Goal: Learn about a topic

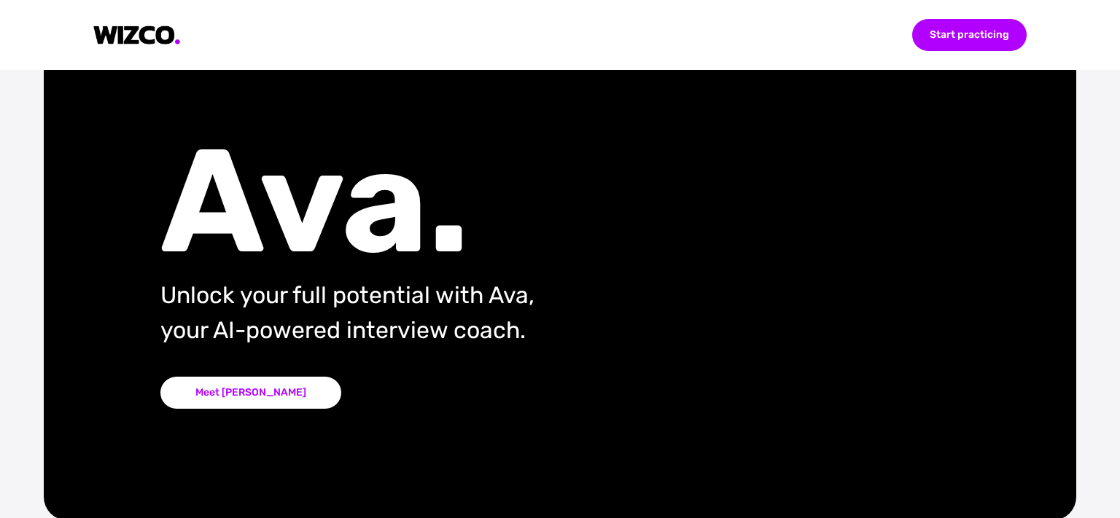
scroll to position [54, 0]
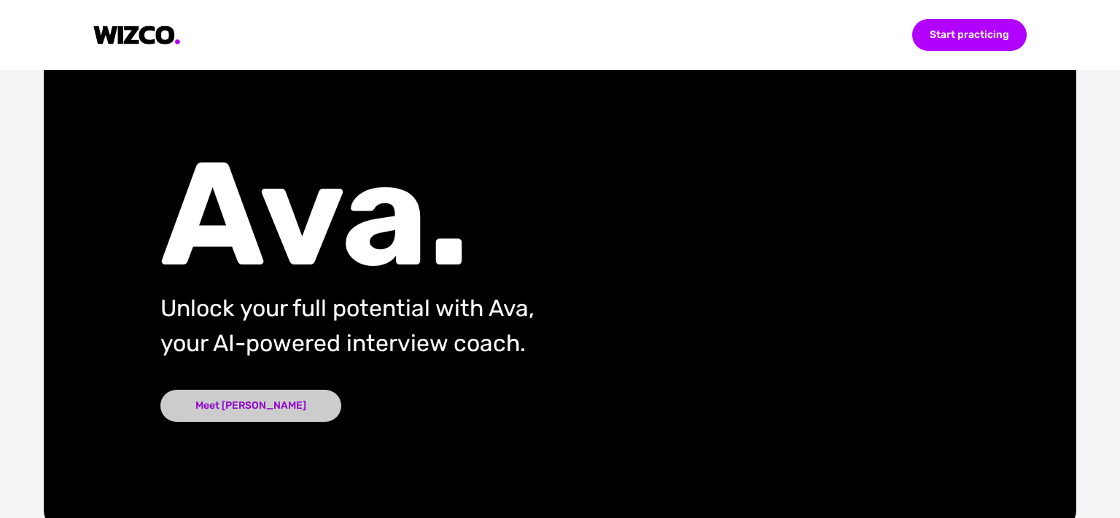
click at [226, 398] on div "Meet [PERSON_NAME]" at bounding box center [250, 406] width 181 height 32
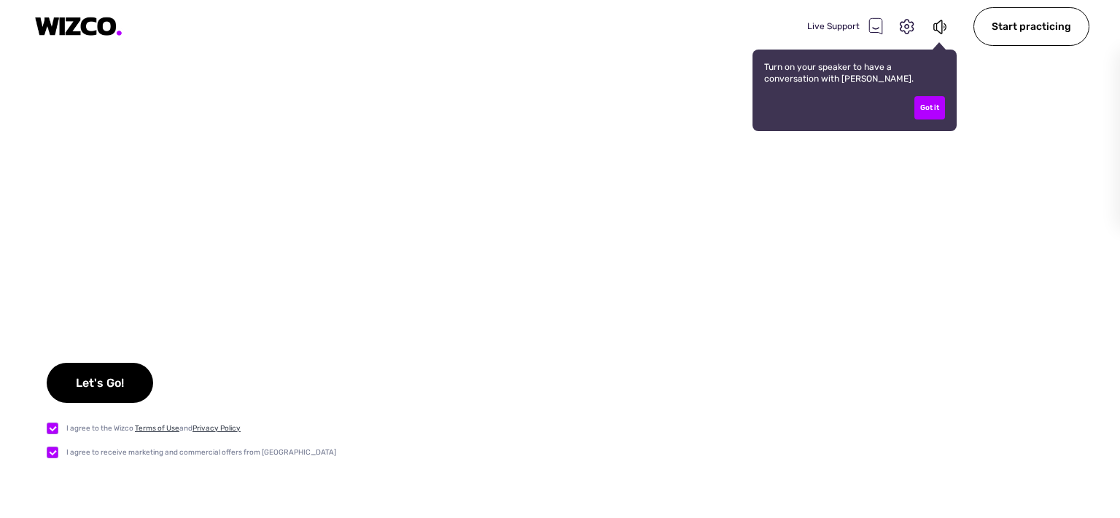
checkbox input "true"
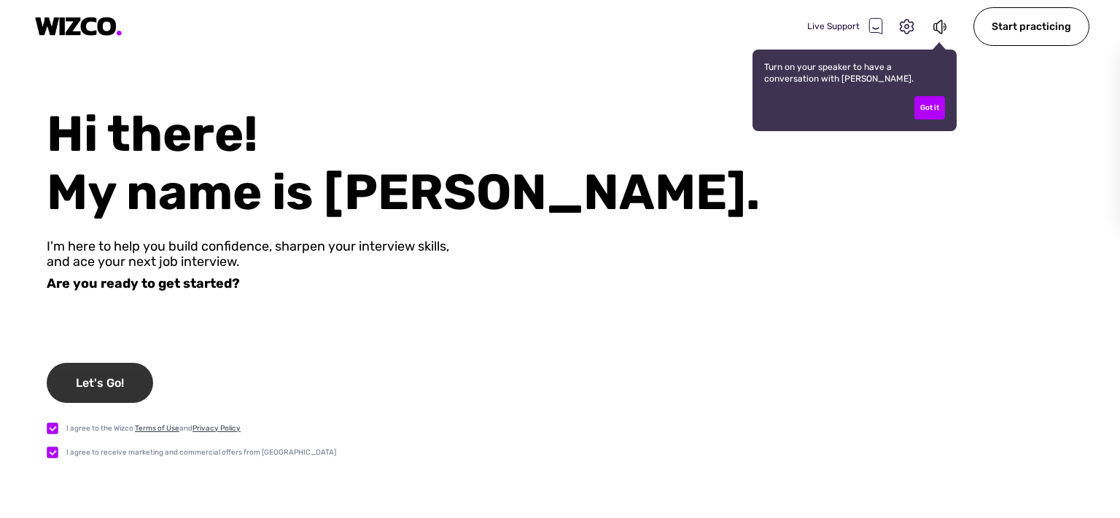
click at [121, 392] on div "Let's Go!" at bounding box center [100, 383] width 106 height 40
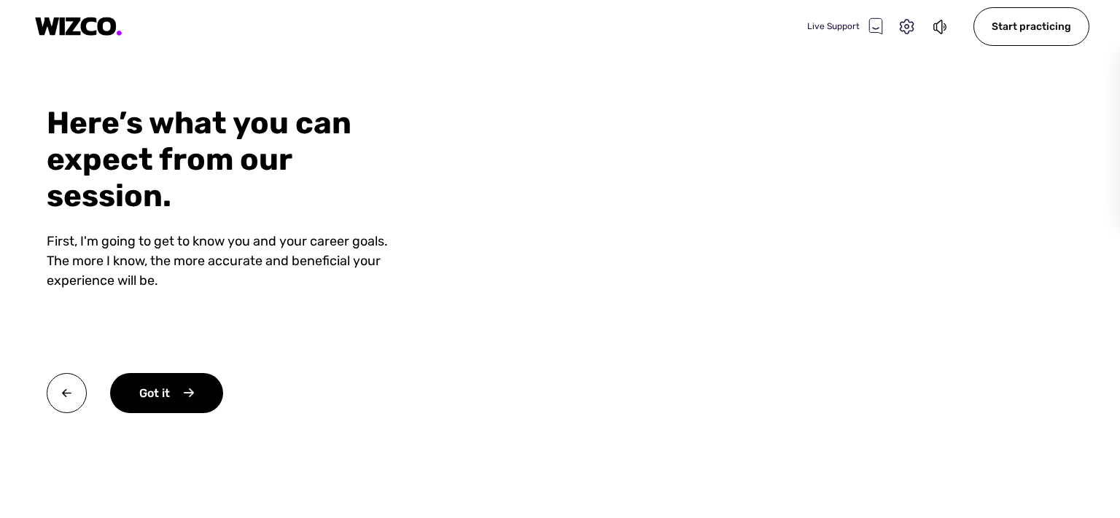
click at [121, 392] on div "Got it" at bounding box center [166, 393] width 113 height 40
click at [121, 392] on div "Okay" at bounding box center [165, 393] width 110 height 40
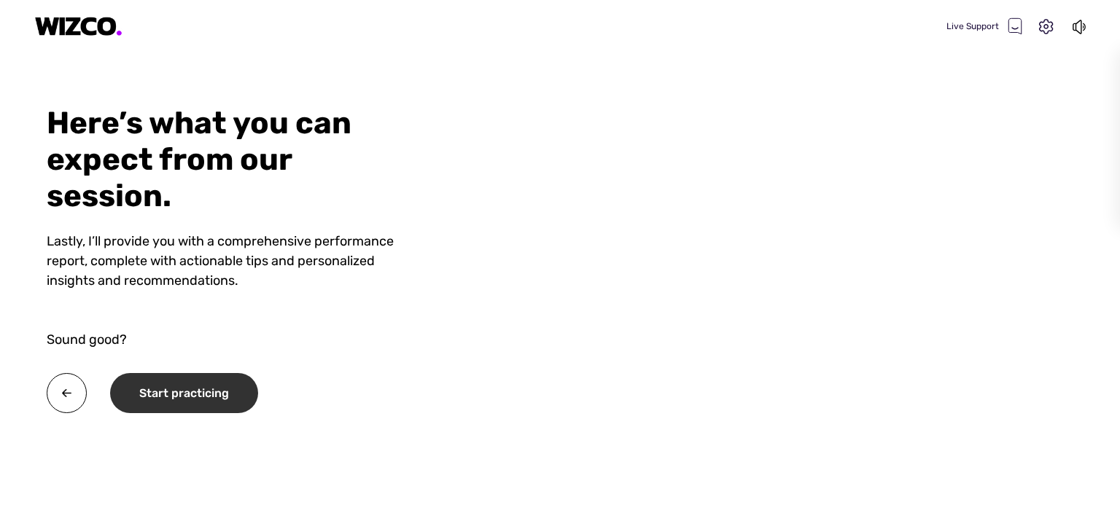
click at [139, 392] on div "Start practicing" at bounding box center [184, 393] width 148 height 40
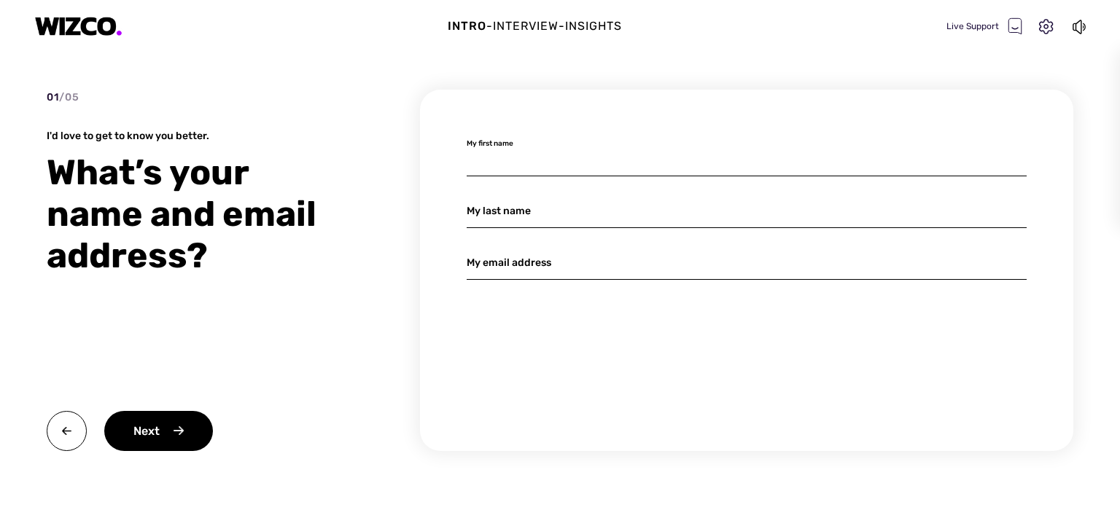
click at [539, 159] on input at bounding box center [747, 159] width 560 height 34
type input "[PERSON_NAME]"
click at [561, 257] on input at bounding box center [747, 263] width 560 height 34
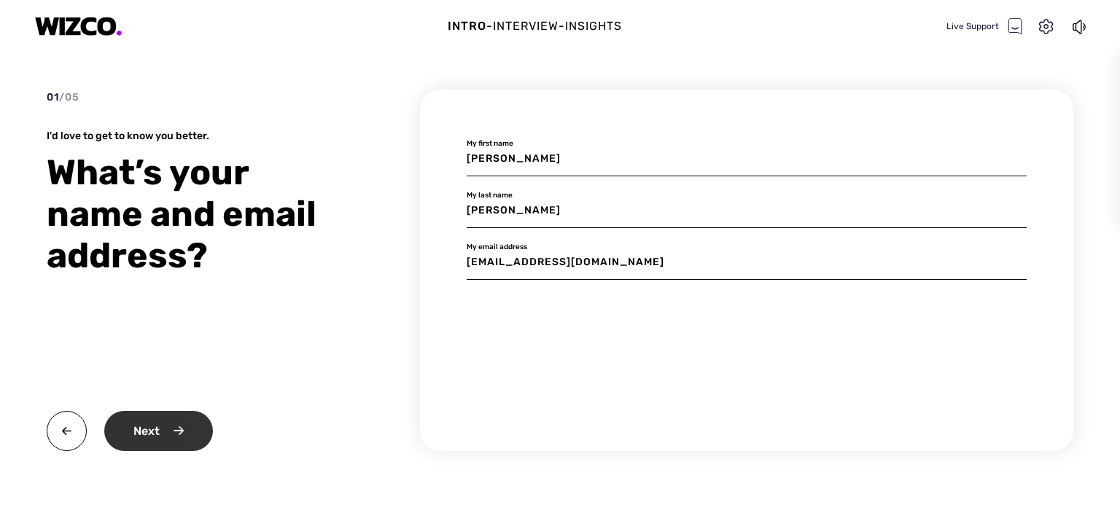
type input "[EMAIL_ADDRESS][DOMAIN_NAME]"
click at [172, 424] on div "Next" at bounding box center [158, 431] width 109 height 40
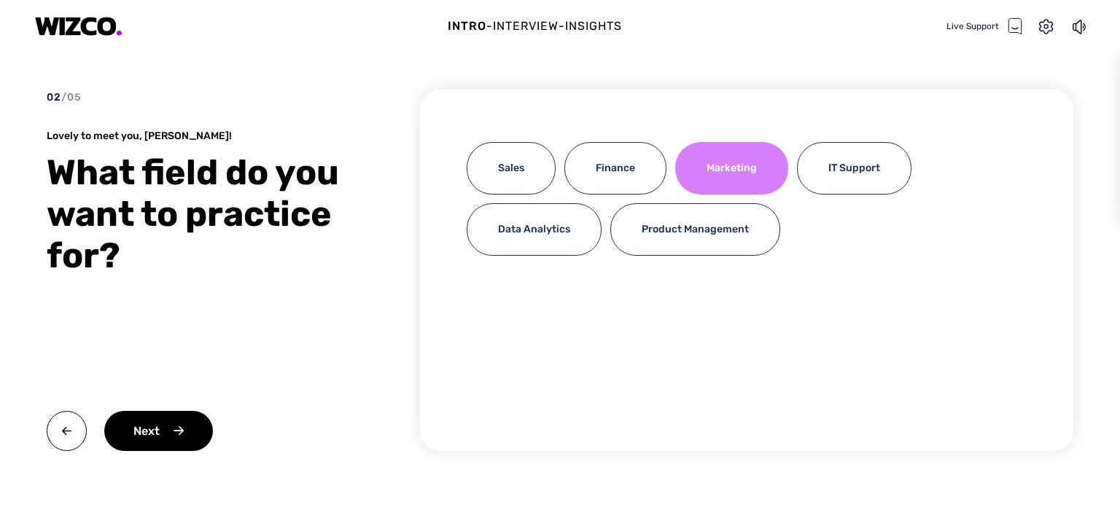
click at [751, 172] on div "Marketing" at bounding box center [731, 168] width 113 height 52
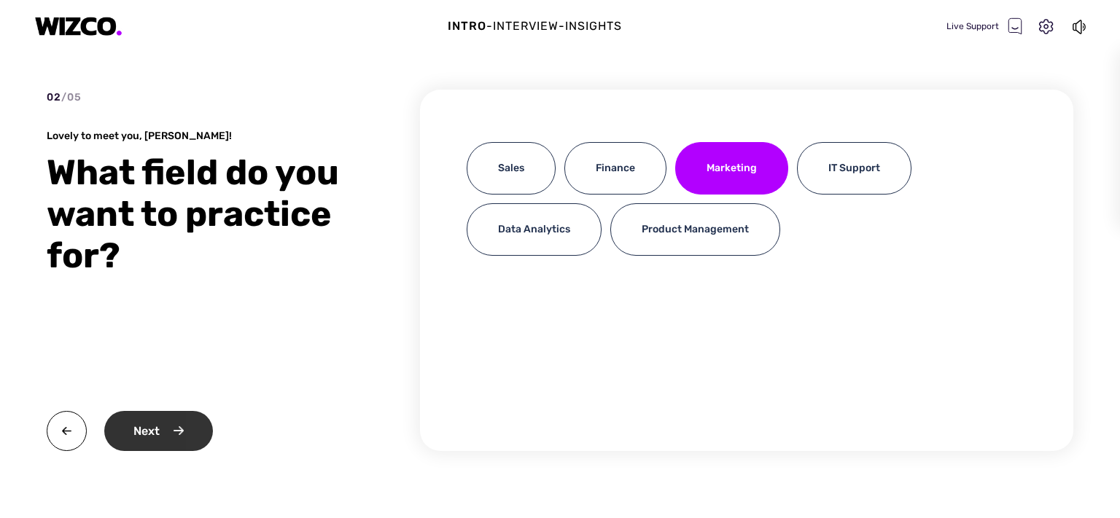
click at [179, 424] on div "Next" at bounding box center [158, 431] width 109 height 40
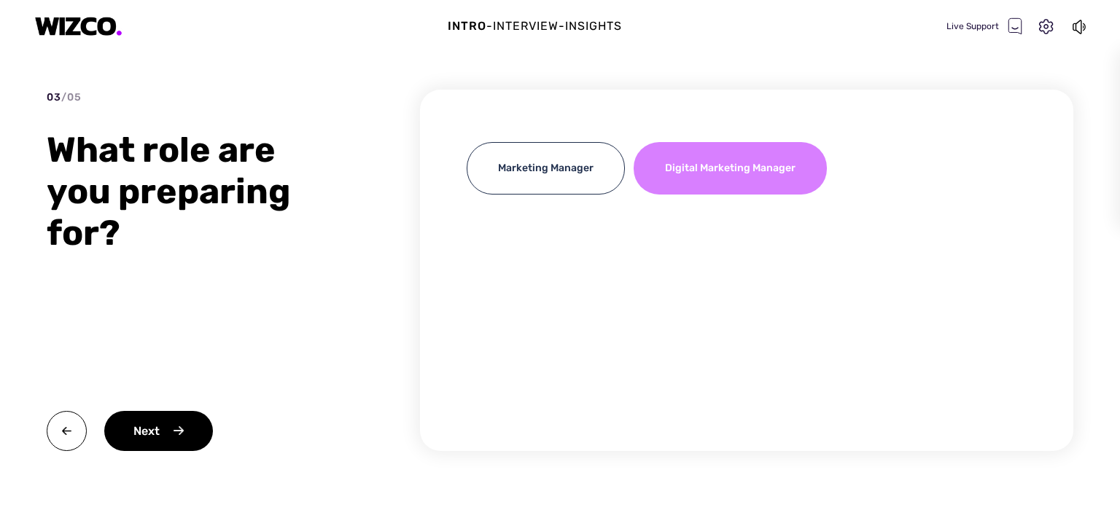
click at [742, 167] on div "Digital Marketing Manager" at bounding box center [730, 168] width 193 height 52
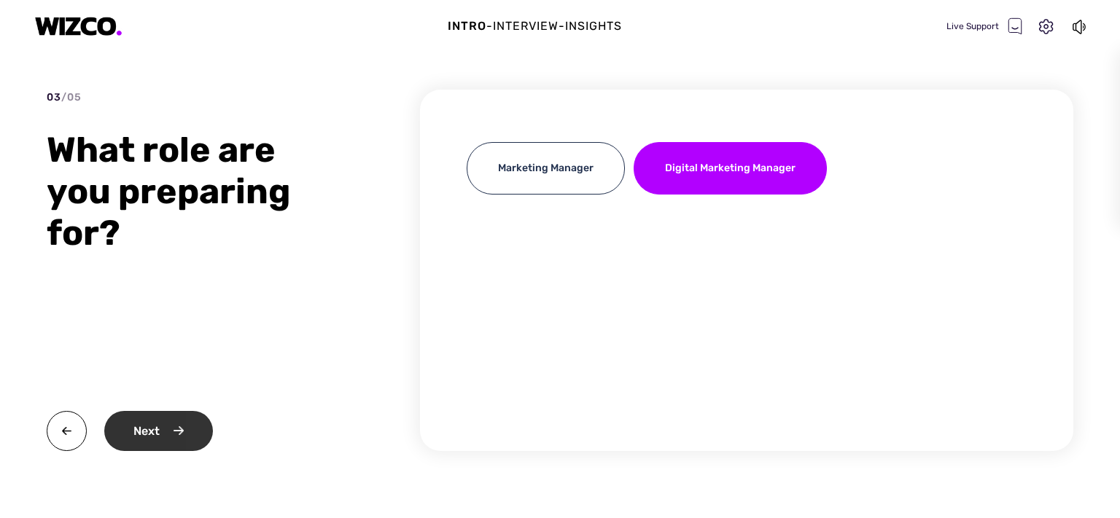
click at [176, 436] on div "Next" at bounding box center [158, 431] width 109 height 40
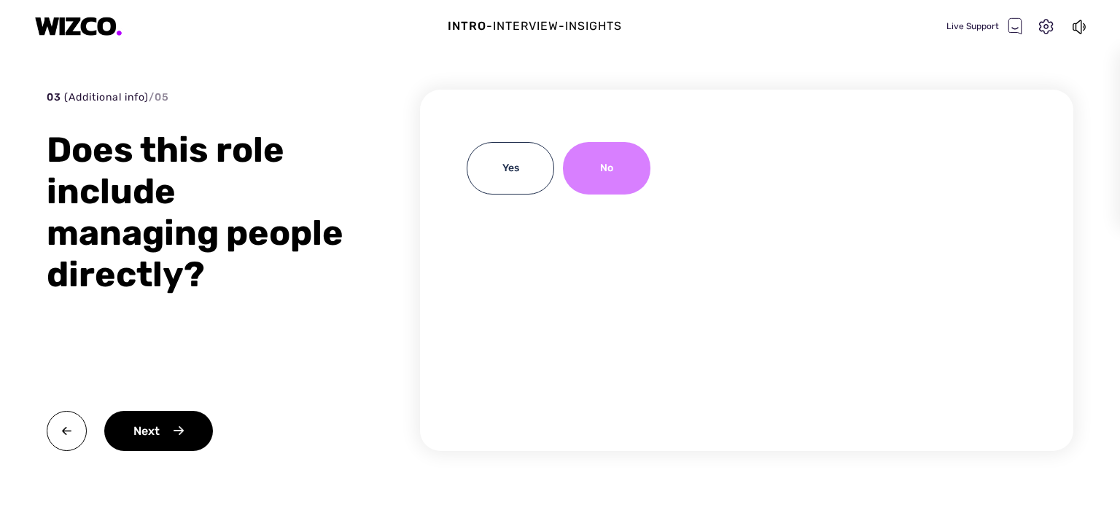
click at [608, 183] on div "No" at bounding box center [606, 168] width 87 height 52
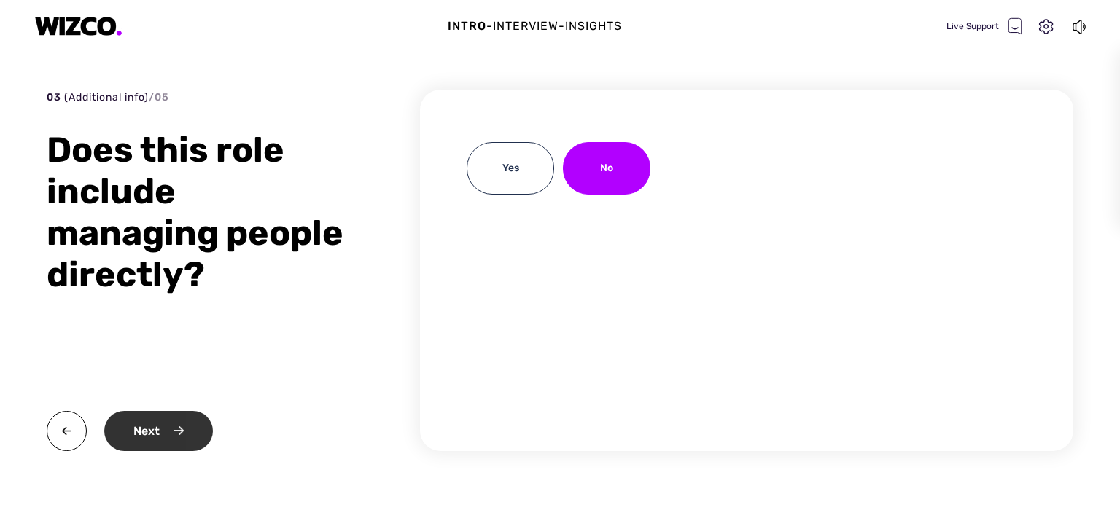
click at [147, 442] on div "Next" at bounding box center [158, 431] width 109 height 40
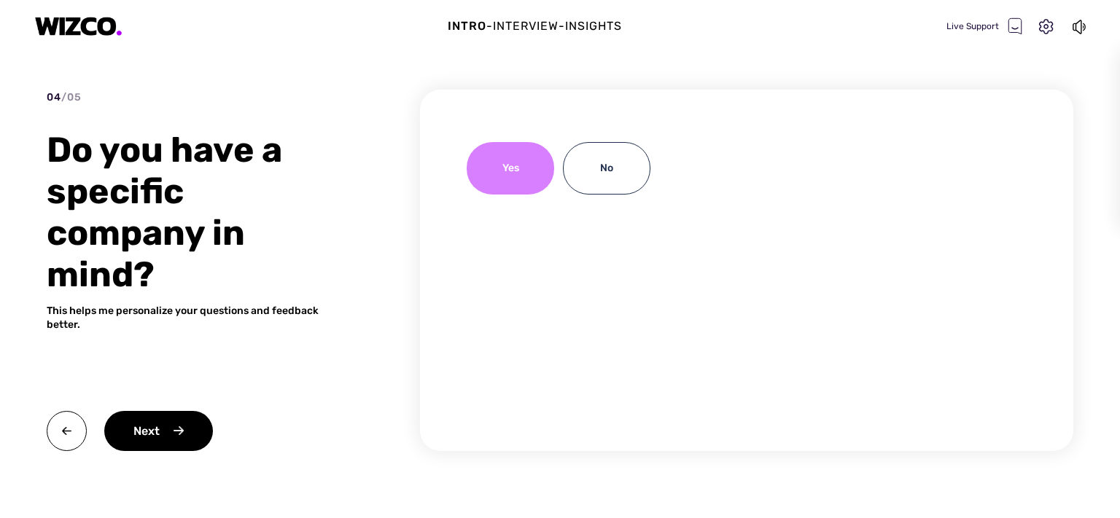
click at [478, 184] on div "Yes" at bounding box center [510, 168] width 87 height 52
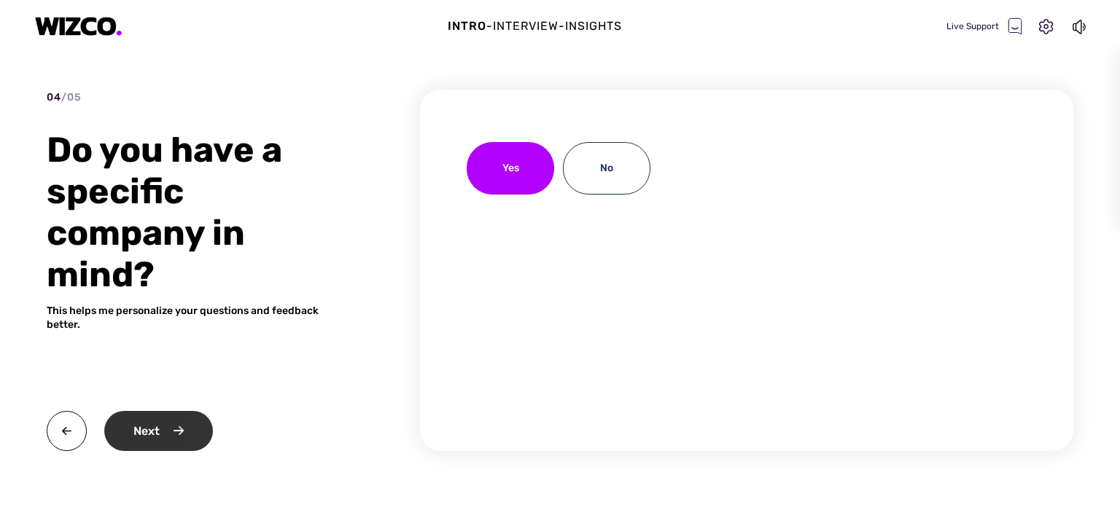
click at [153, 430] on div "Next" at bounding box center [158, 431] width 109 height 40
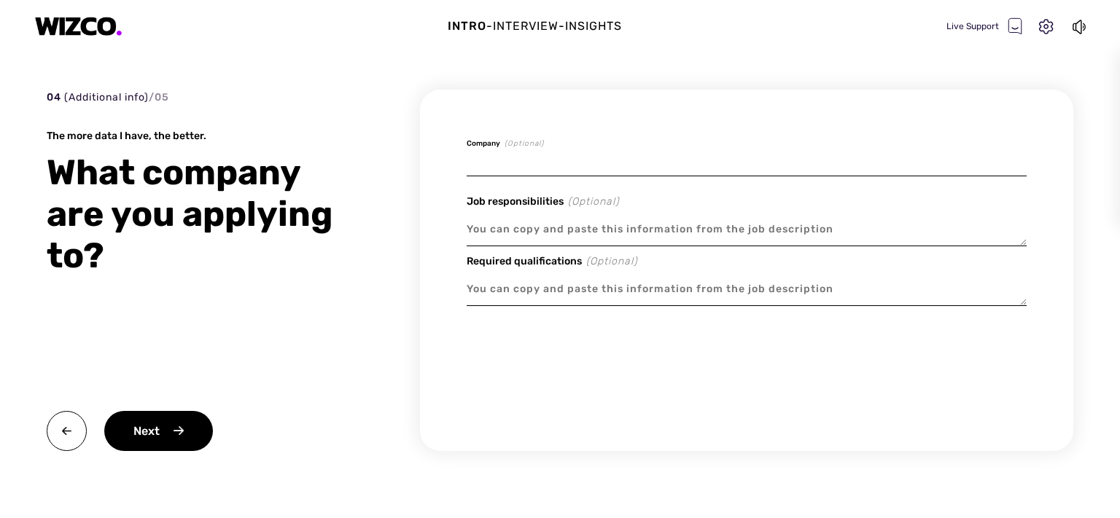
click at [538, 168] on input at bounding box center [747, 159] width 560 height 34
type textarea "x"
type input "W"
type textarea "x"
type input "We"
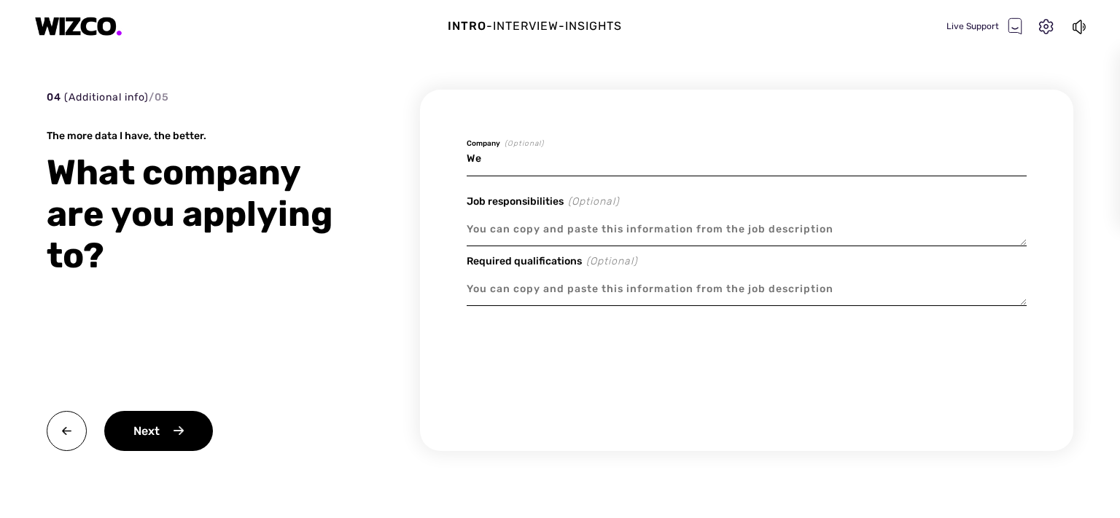
type textarea "x"
type input "Web"
type textarea "x"
type input "Webr"
type textarea "x"
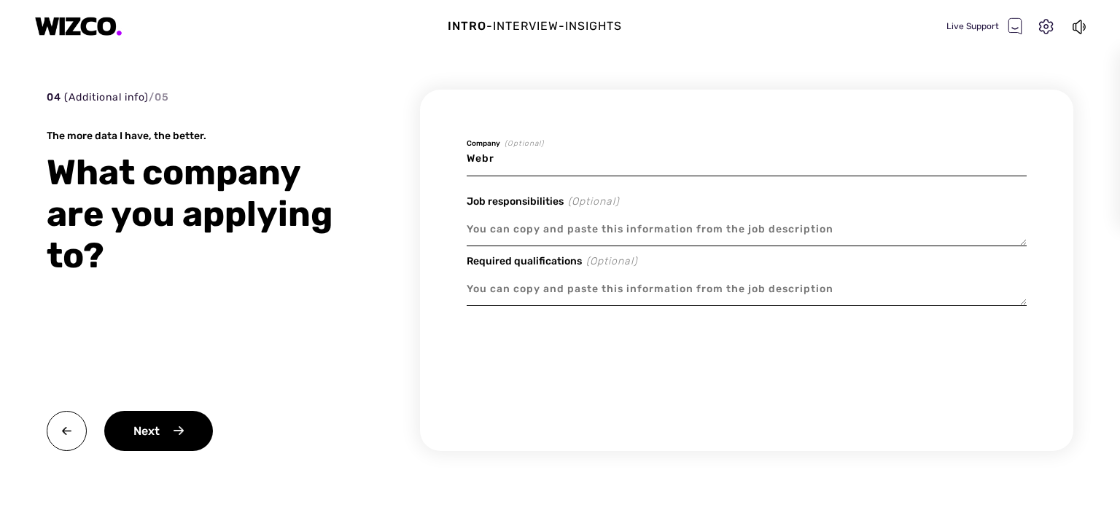
type input "[PERSON_NAME]"
type textarea "x"
type input "Webrep"
type textarea "x"
type input "Webrepu"
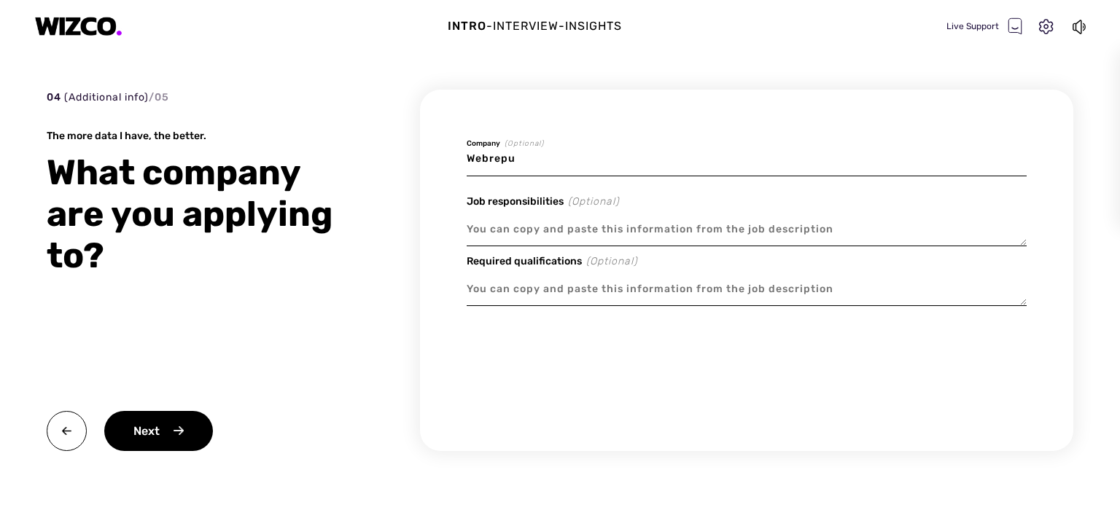
type textarea "x"
type input "Webrepub"
type textarea "x"
type input "Webrepubl"
type textarea "x"
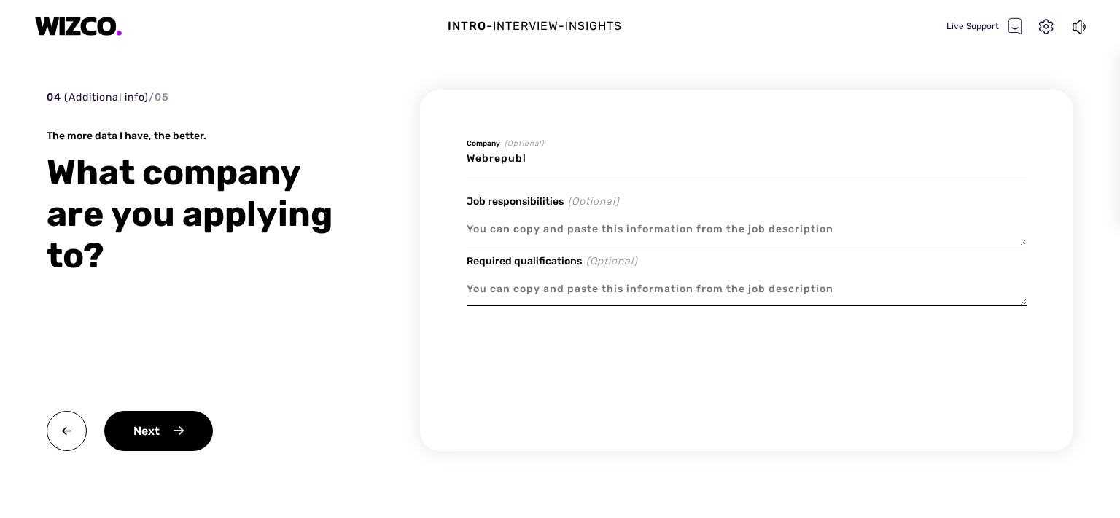
type input "Webrepubli"
type textarea "x"
type input "Webrepublic"
type textarea "x"
type input "Webrepublic"
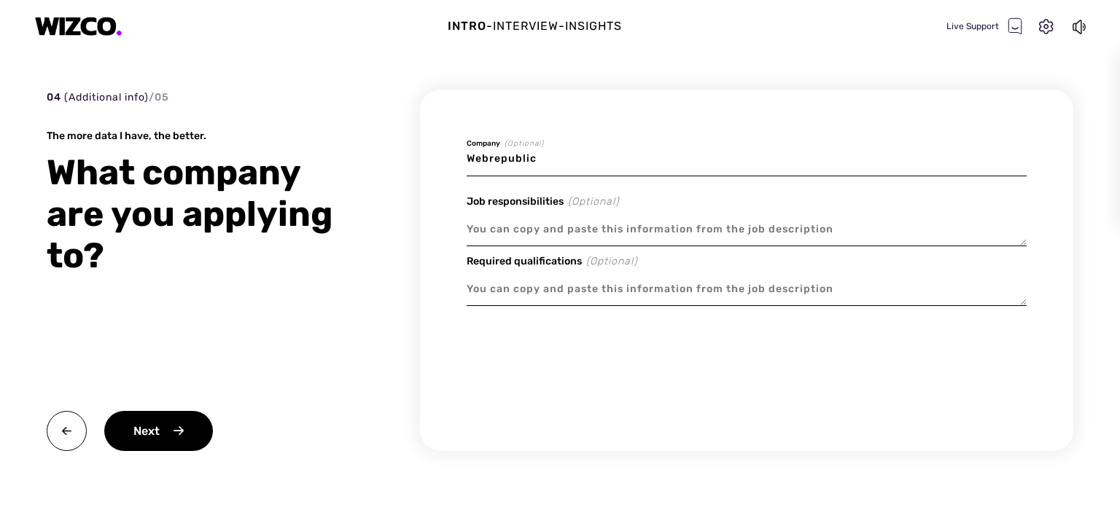
type textarea "x"
type input "Webrepublic A"
type textarea "x"
type input "Webrepublic Ag"
click at [553, 228] on textarea at bounding box center [747, 230] width 560 height 34
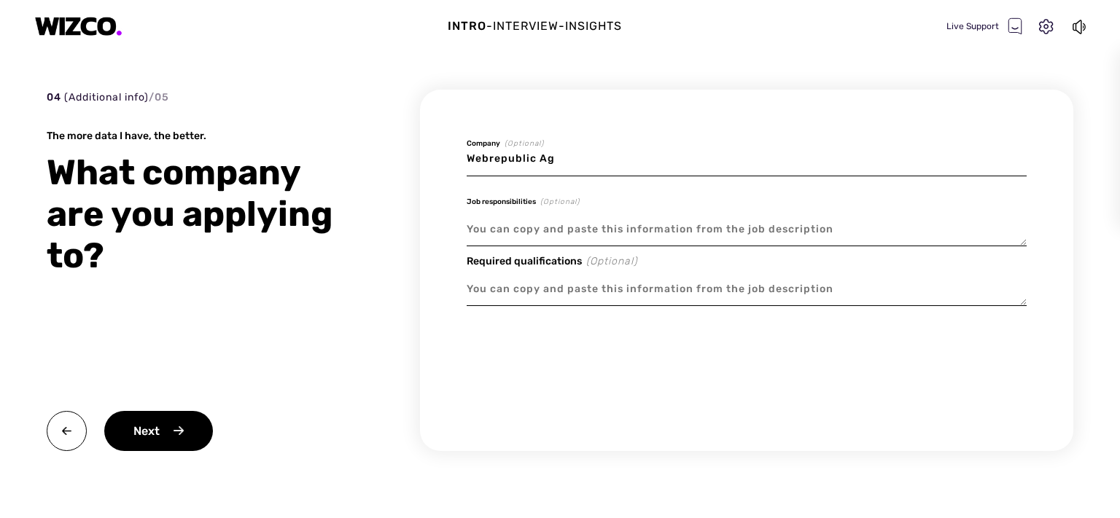
type textarea "x"
type textarea "S"
type textarea "x"
type textarea "Se"
type textarea "x"
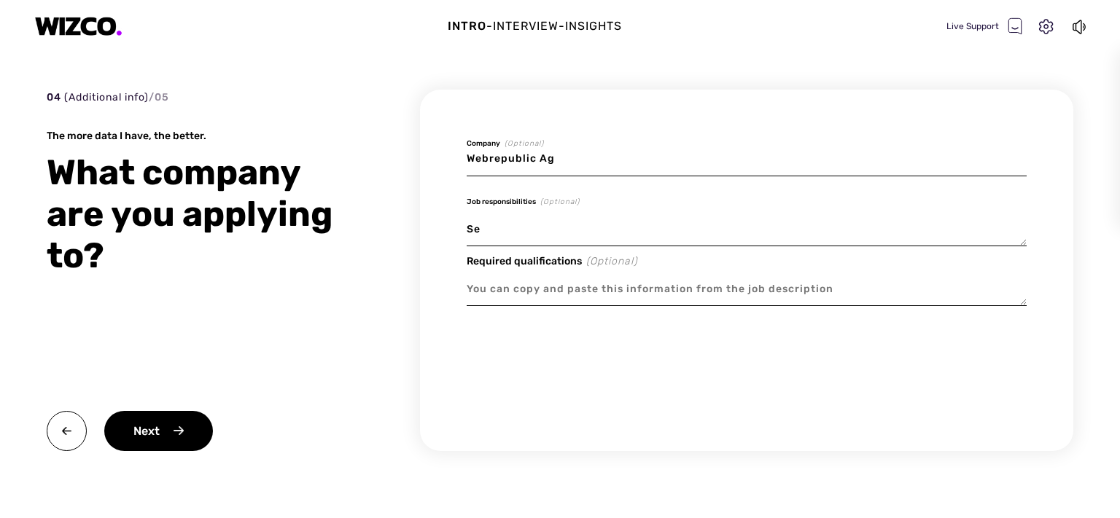
type textarea "Sen"
type textarea "x"
type textarea "Seni"
type textarea "x"
type textarea "Senio"
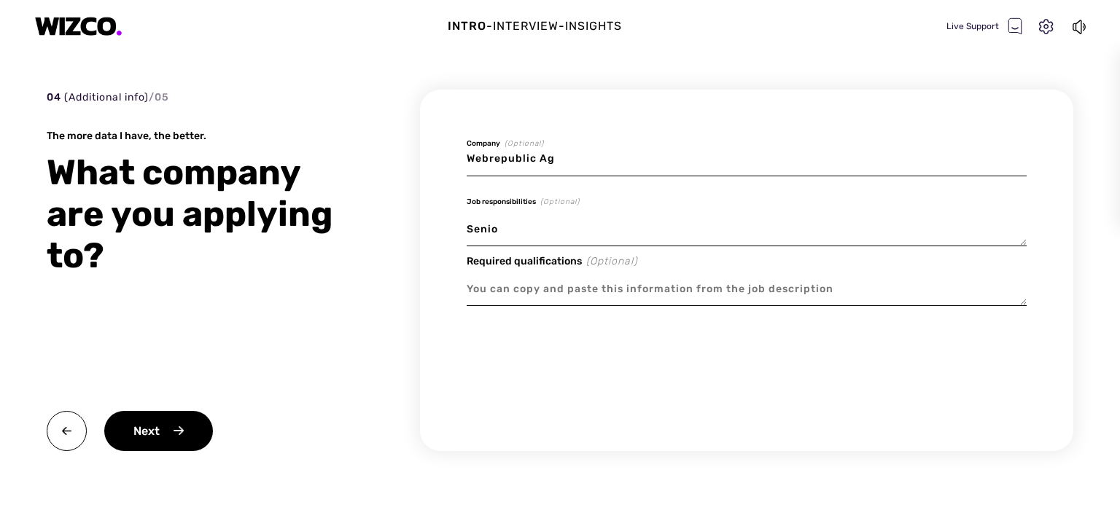
type textarea "x"
type textarea "Senior"
type textarea "x"
type textarea "Senior"
type textarea "x"
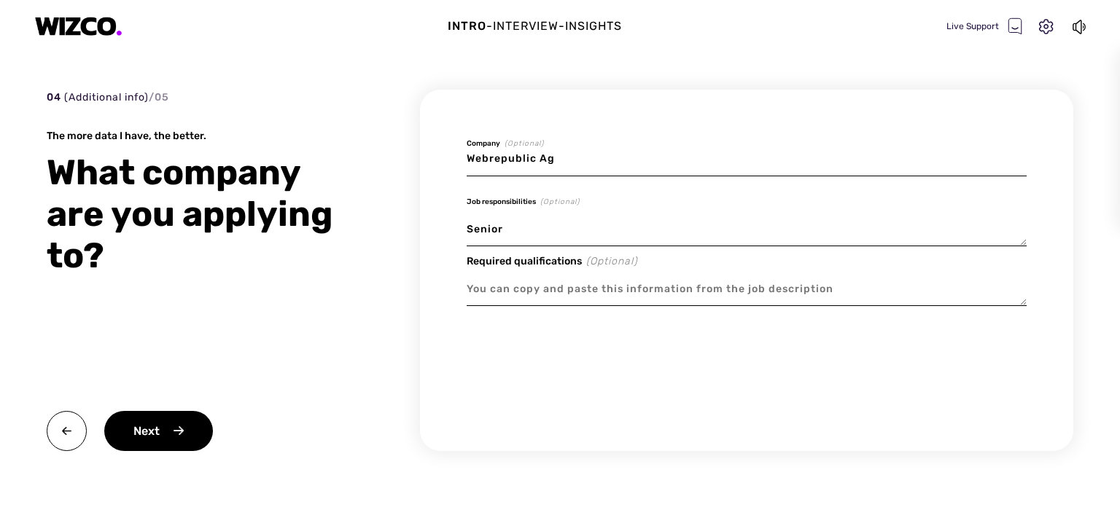
type textarea "Senior O"
type textarea "x"
type textarea "Senior On"
type textarea "x"
type textarea "Senior Onl"
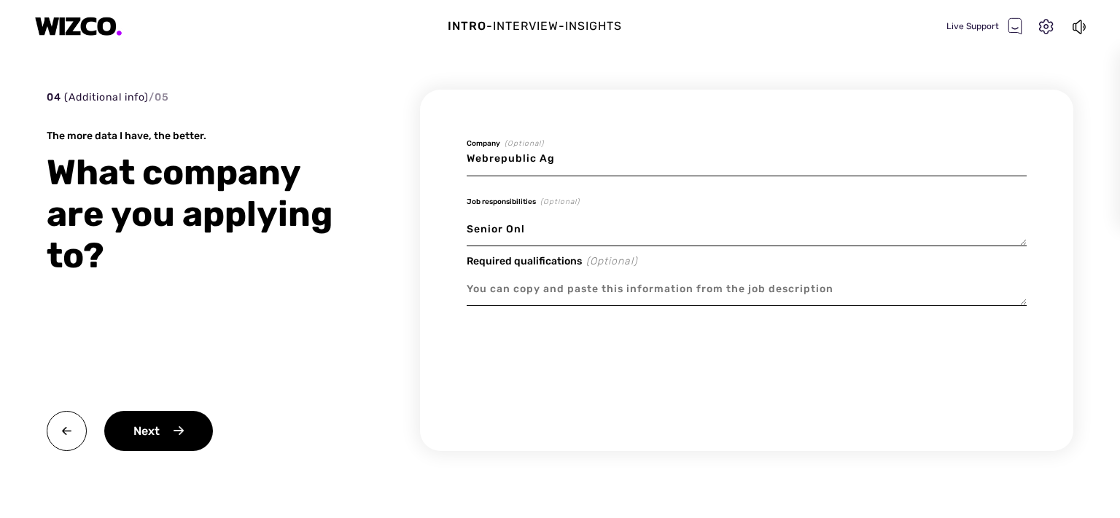
type textarea "x"
type textarea "Senior Onli"
type textarea "x"
type textarea "Senior Onlin"
type textarea "x"
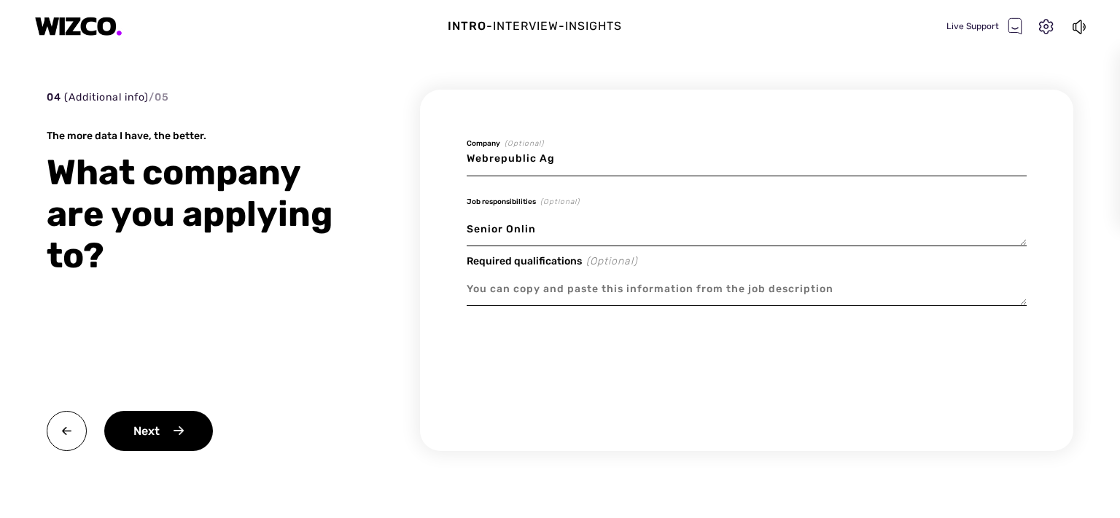
type textarea "Senior Online"
type textarea "x"
type textarea "Senior Online"
type textarea "x"
type textarea "Senior Online M"
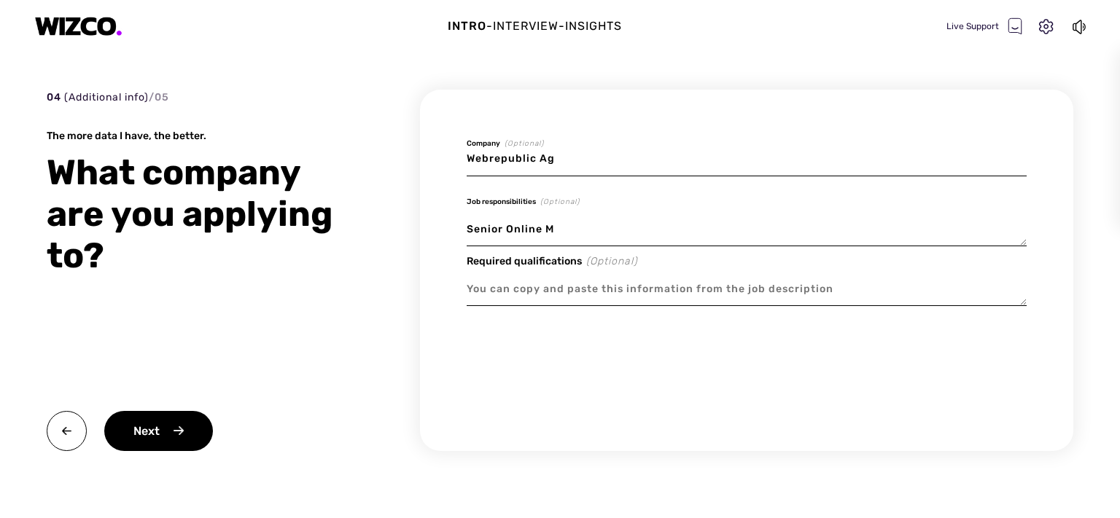
type textarea "x"
type textarea "Senior Online Ma"
type textarea "x"
type textarea "Senior Online Mar"
type textarea "x"
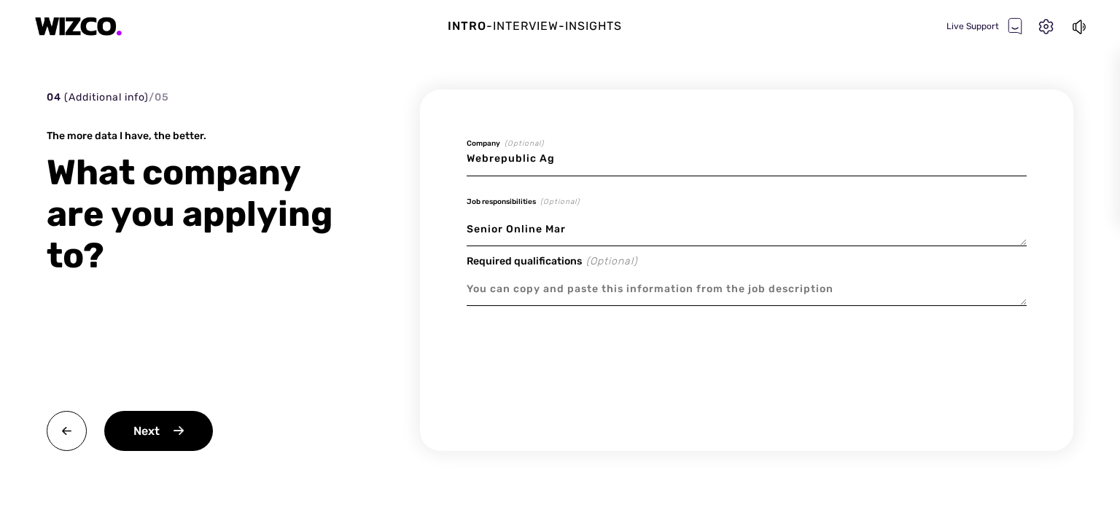
type textarea "Senior Online Mark"
type textarea "x"
type textarea "Senior Online Marke"
type textarea "x"
type textarea "Senior Online Market"
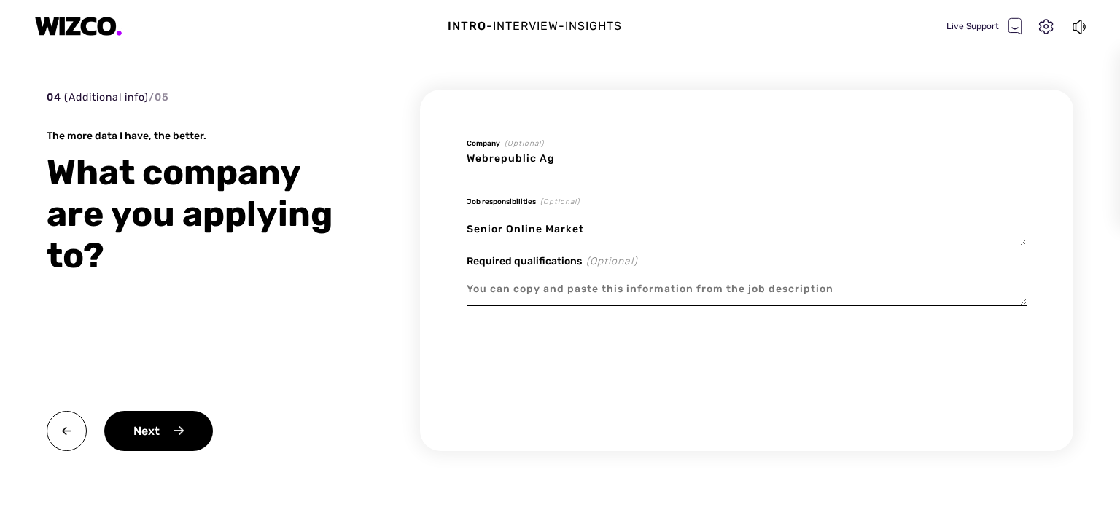
type textarea "x"
type textarea "Senior Online Marketi"
type textarea "x"
type textarea "Senior Online Marketin"
type textarea "x"
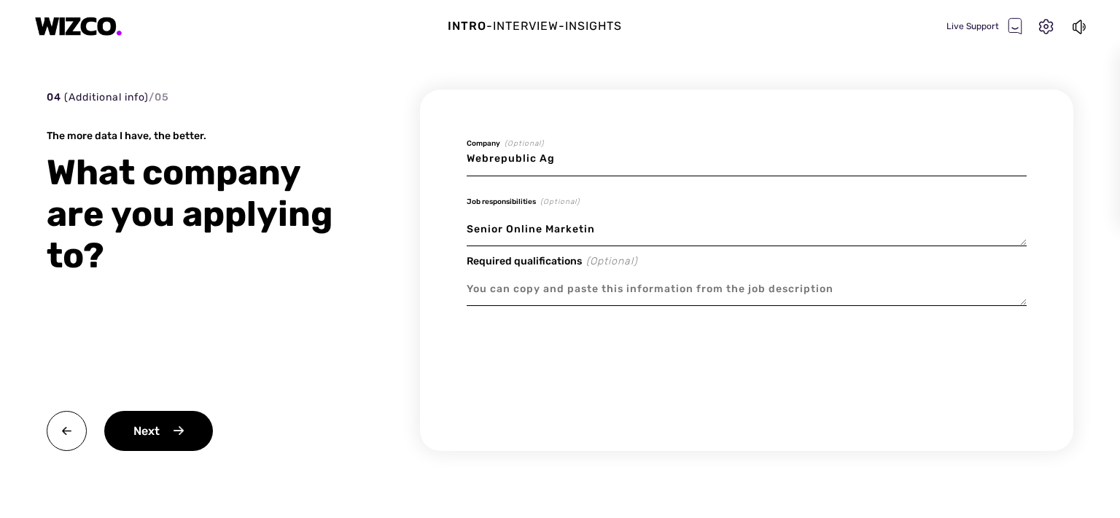
type textarea "Senior Online Marketing"
type textarea "x"
type textarea "Senior Online Marketing"
type textarea "x"
type textarea "Senior Online Marketing M"
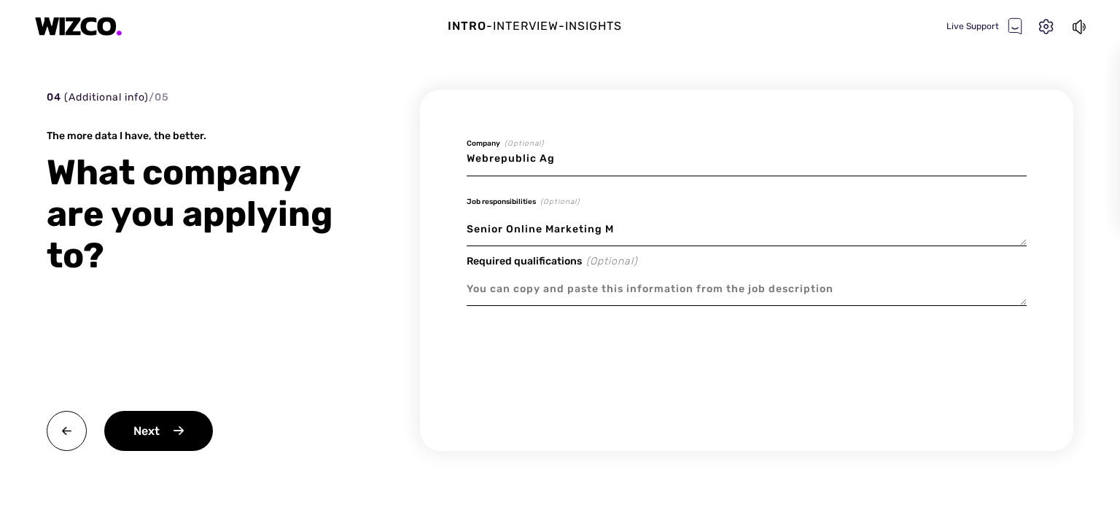
type textarea "x"
type textarea "Senior Online Marketing Ma"
type textarea "x"
type textarea "Senior Online Marketing Man"
type textarea "x"
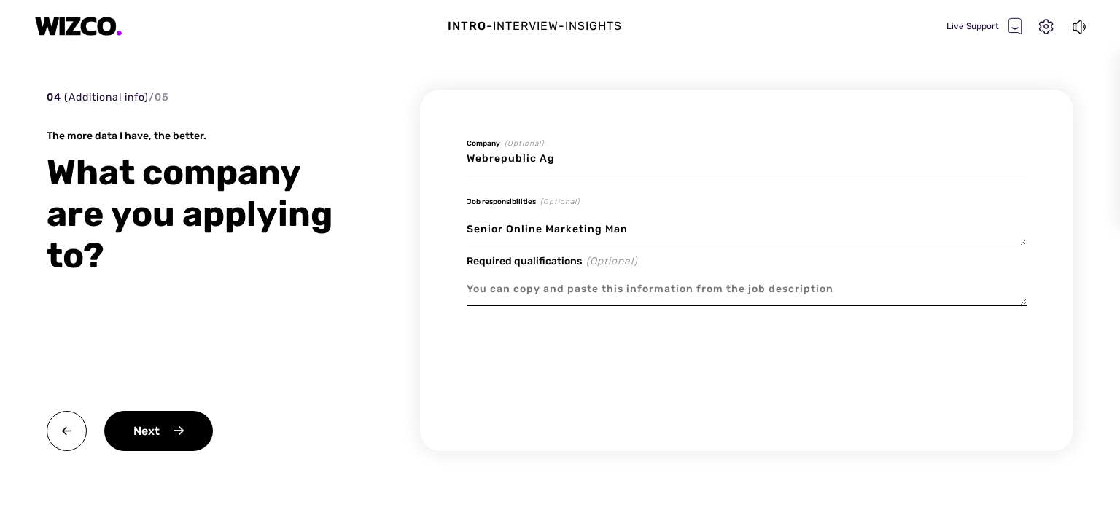
type textarea "Senior Online Marketing Mana"
type textarea "x"
type textarea "Senior Online Marketing Manag"
type textarea "x"
type textarea "Senior Online Marketing Manage"
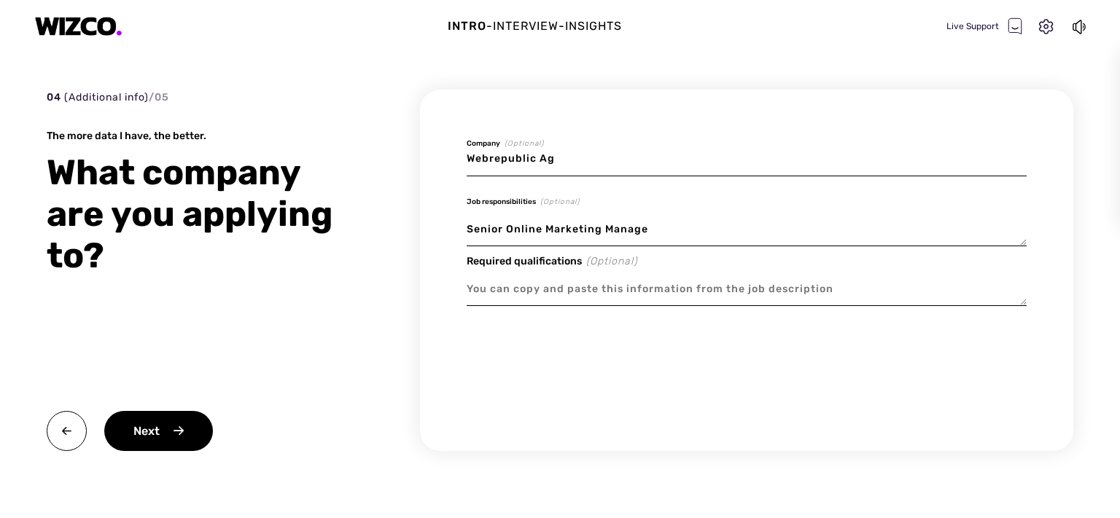
type textarea "x"
type textarea "Senior Online Marketing Manager"
click at [535, 297] on textarea at bounding box center [747, 290] width 560 height 34
drag, startPoint x: 579, startPoint y: 157, endPoint x: 439, endPoint y: 150, distance: 140.2
click at [467, 150] on input "Webrepublic Ag" at bounding box center [747, 159] width 560 height 34
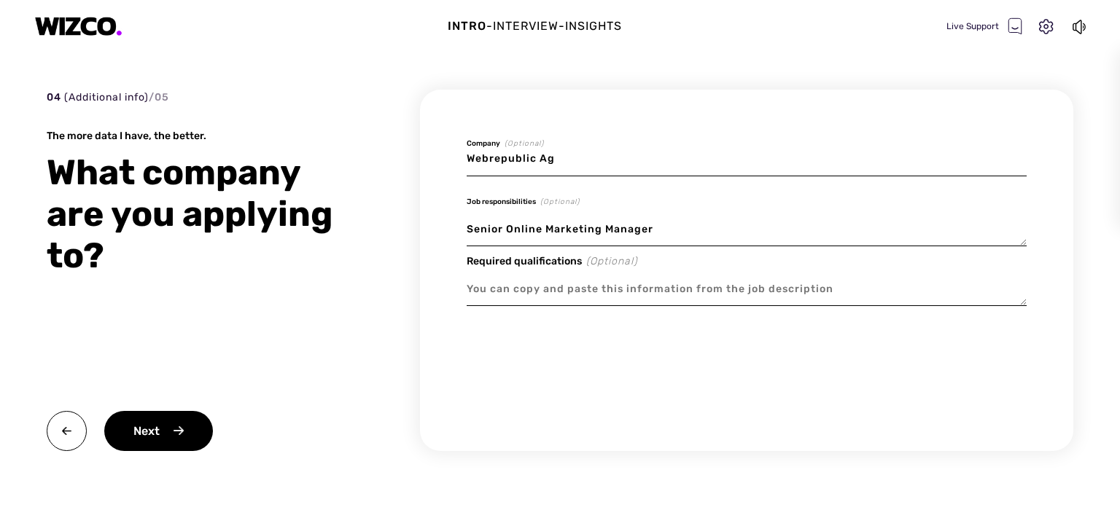
type textarea "x"
type input "F"
type textarea "x"
type input "Fi"
type textarea "x"
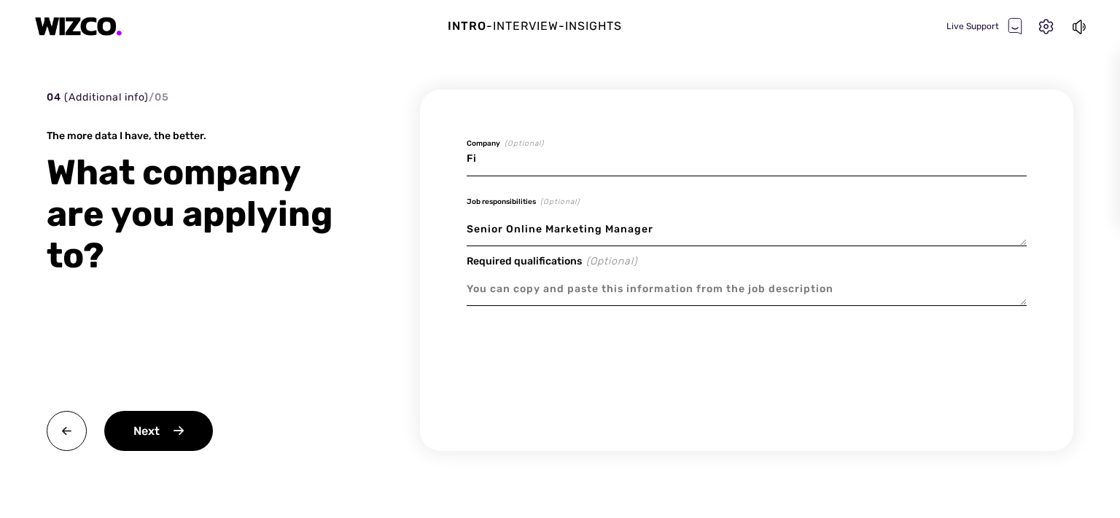
type input "Fin"
type textarea "x"
type input "[PERSON_NAME]"
click at [513, 233] on textarea "Senior Online Marketing Manager" at bounding box center [747, 230] width 560 height 34
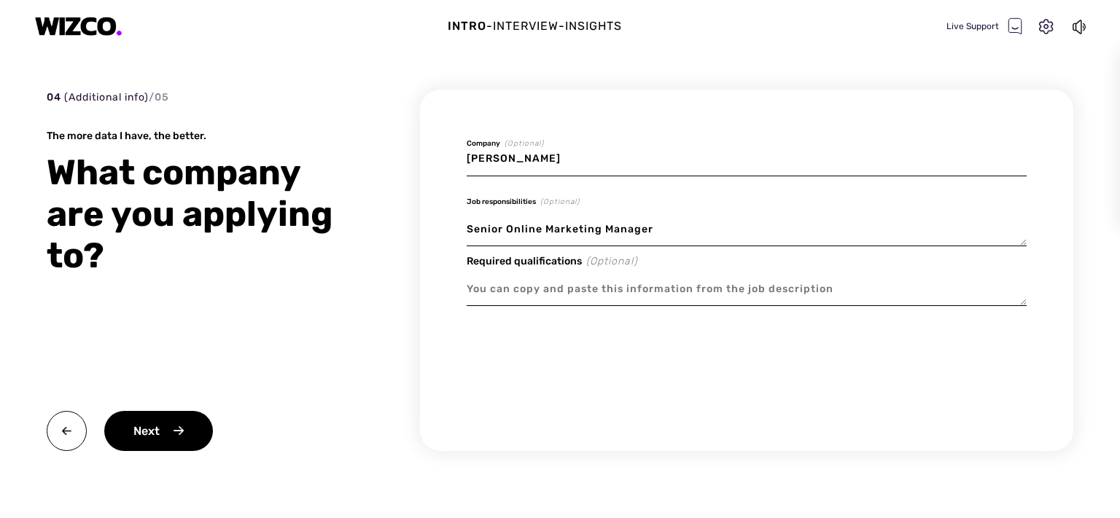
type textarea "x"
type textarea "Senior PMarketing Manager"
type textarea "x"
type textarea "Senior PeMarketing Manager"
type textarea "x"
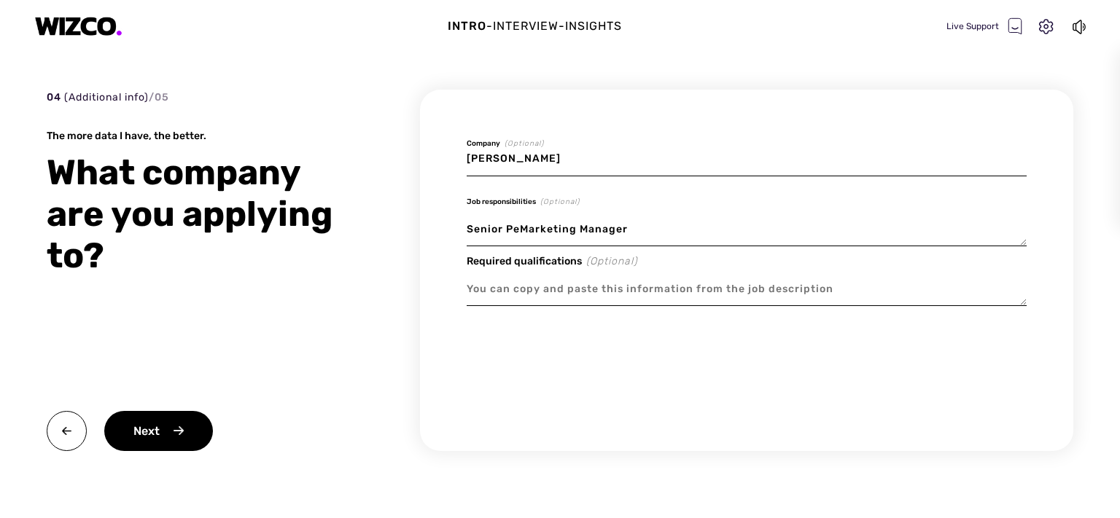
type textarea "Senior PerMarketing Manager"
type textarea "x"
type textarea "Senior PerfMarketing Manager"
type textarea "x"
type textarea "Senior PerfoMarketing Manager"
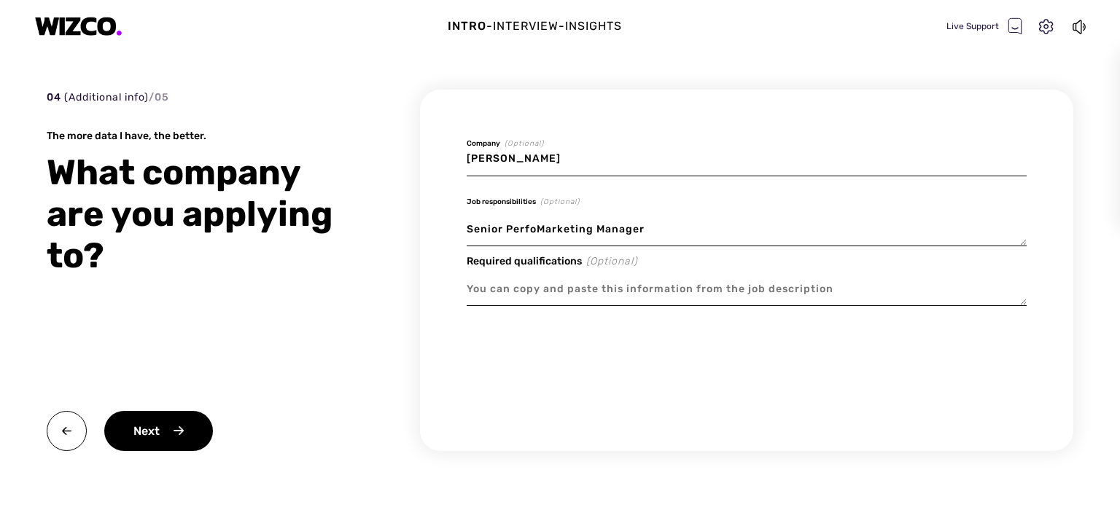
type textarea "x"
type textarea "Senior PerfomMarketing Manager"
type textarea "x"
type textarea "Senior PerfomaMarketing Manager"
type textarea "x"
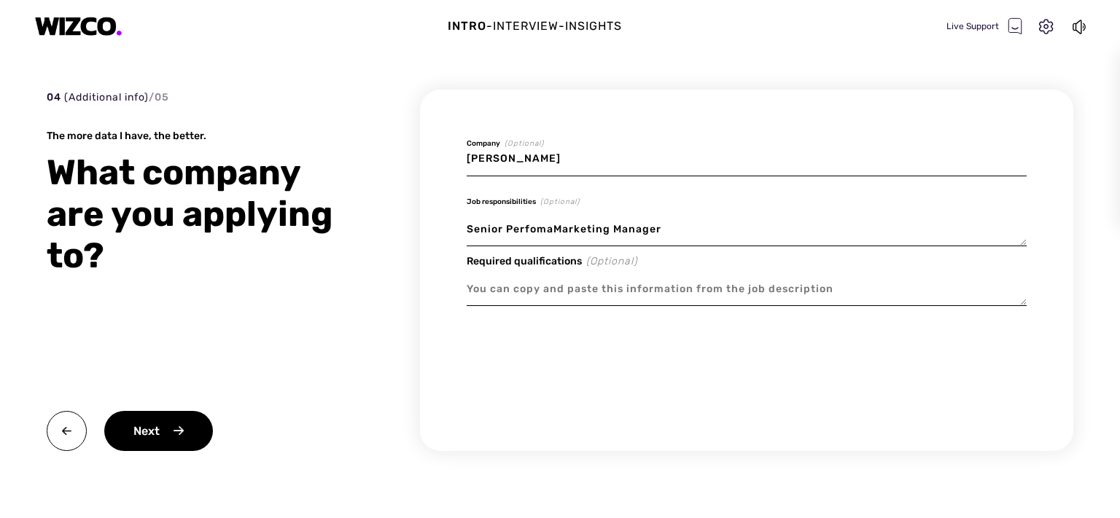
type textarea "Senior PerfomanMarketing Manager"
type textarea "x"
type textarea "Senior PerfomancMarketing Manager"
type textarea "x"
type textarea "Senior PerfomanceMarketing Manager"
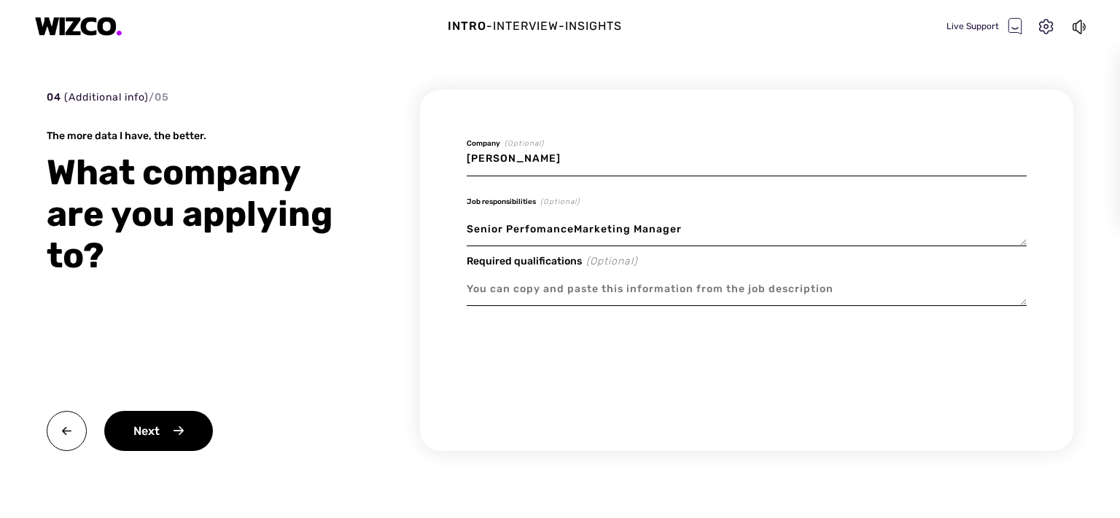
type textarea "x"
type textarea "Senior Perfomance Marketing Manager"
click at [598, 291] on textarea at bounding box center [747, 290] width 560 height 34
paste textarea "Your Responsibilities Generate demand: Aggressively grow the number of acquired…"
type textarea "x"
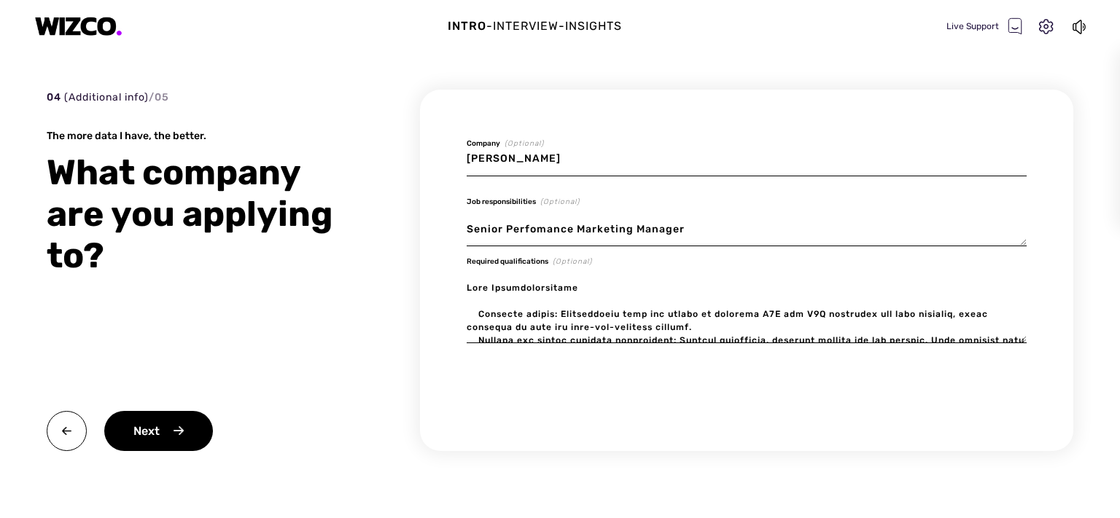
scroll to position [306, 0]
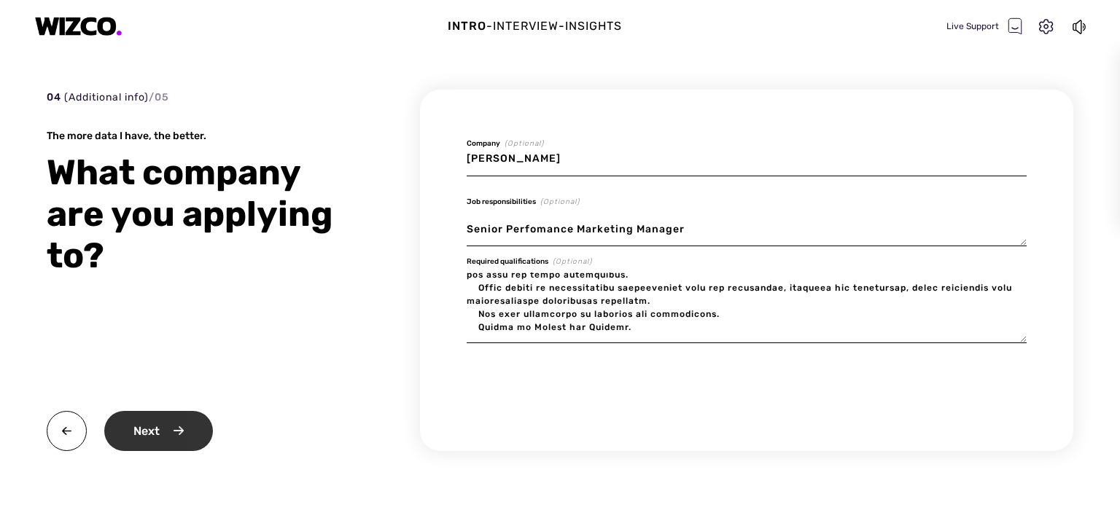
type textarea "Your Responsibilities Generate demand: Aggressively grow the number of acquired…"
click at [185, 418] on div "Next" at bounding box center [158, 431] width 109 height 40
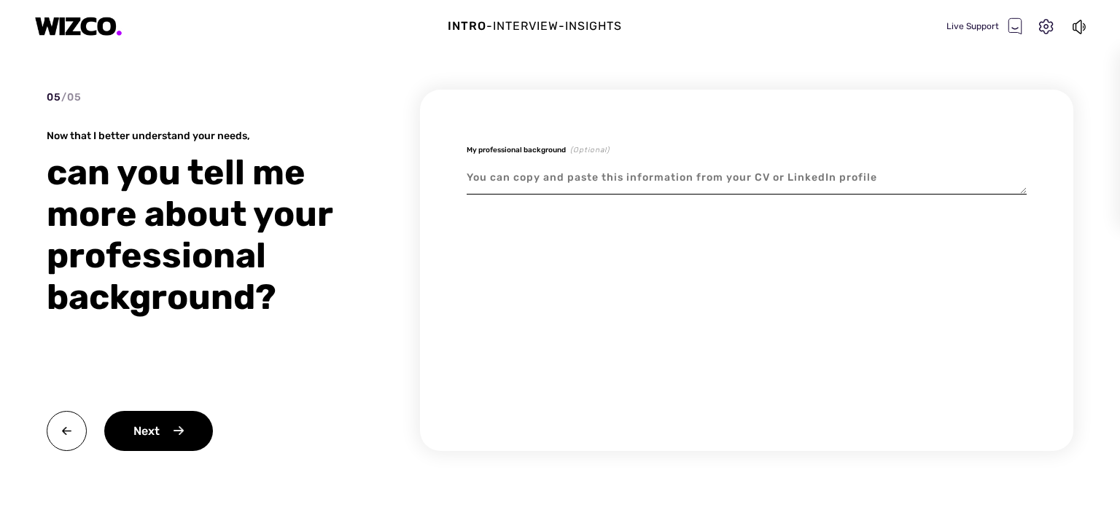
click at [640, 176] on textarea at bounding box center [747, 178] width 560 height 34
paste textarea "Senior Online Marketing Manager • Konzeptionierung und Erstellung von Online-Ma…"
type textarea "x"
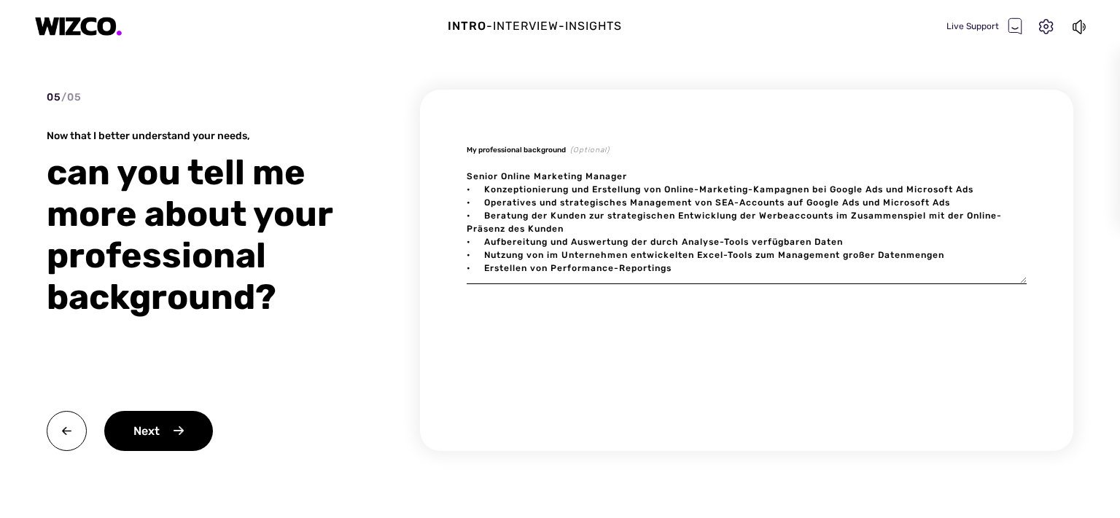
scroll to position [4, 0]
type textarea "Senior Online Marketing Manager • Konzeptionierung und Erstellung von Online-Ma…"
type textarea "x"
click at [168, 420] on div "Next" at bounding box center [158, 431] width 109 height 40
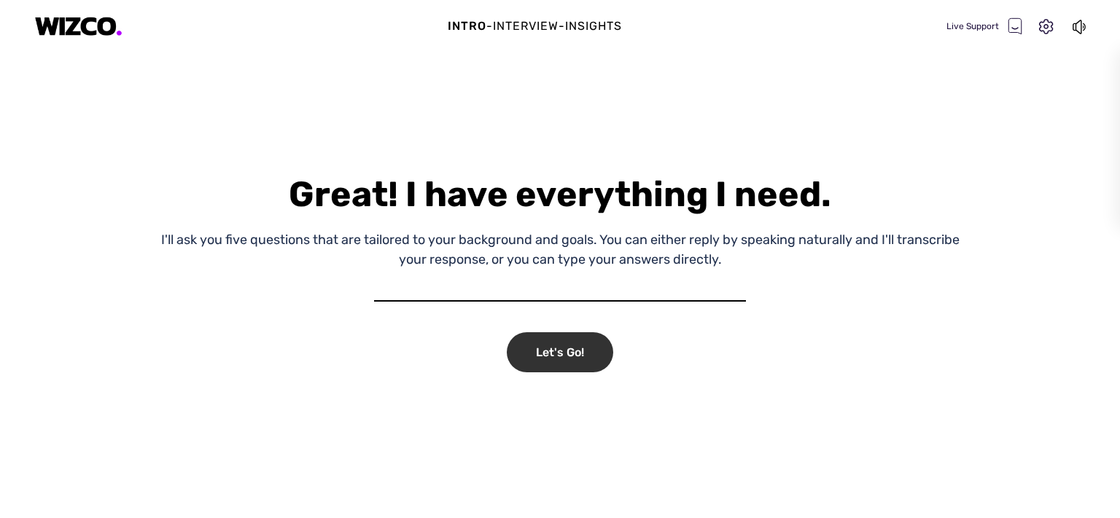
click at [568, 360] on div "Let's Go!" at bounding box center [560, 352] width 106 height 40
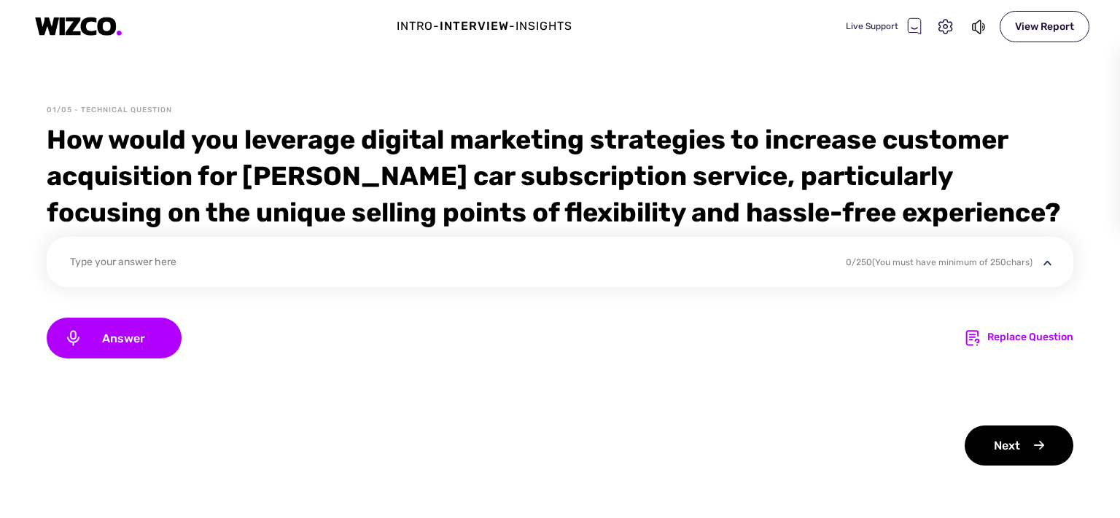
click at [364, 260] on div "Type your answer here" at bounding box center [448, 264] width 757 height 20
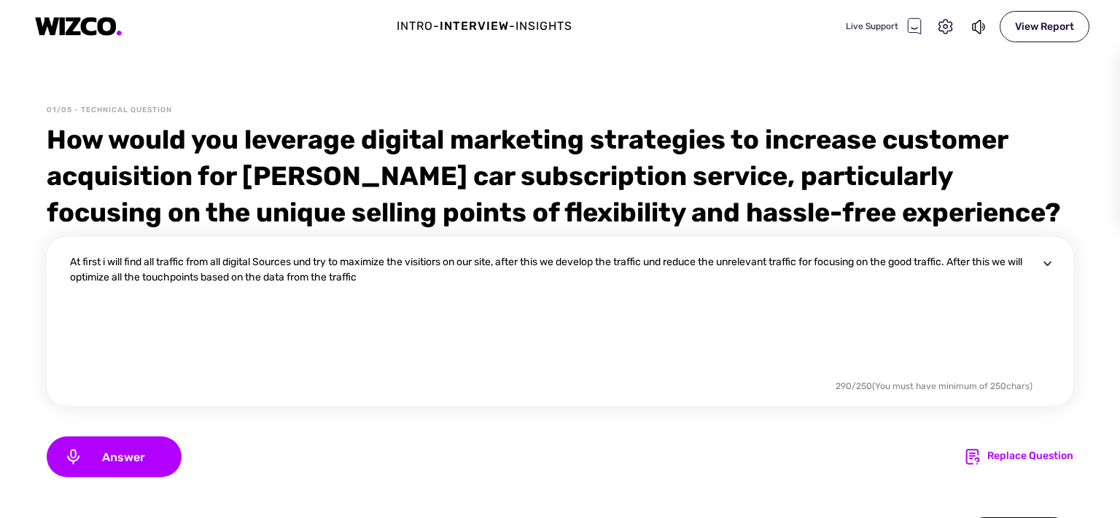
scroll to position [91, 0]
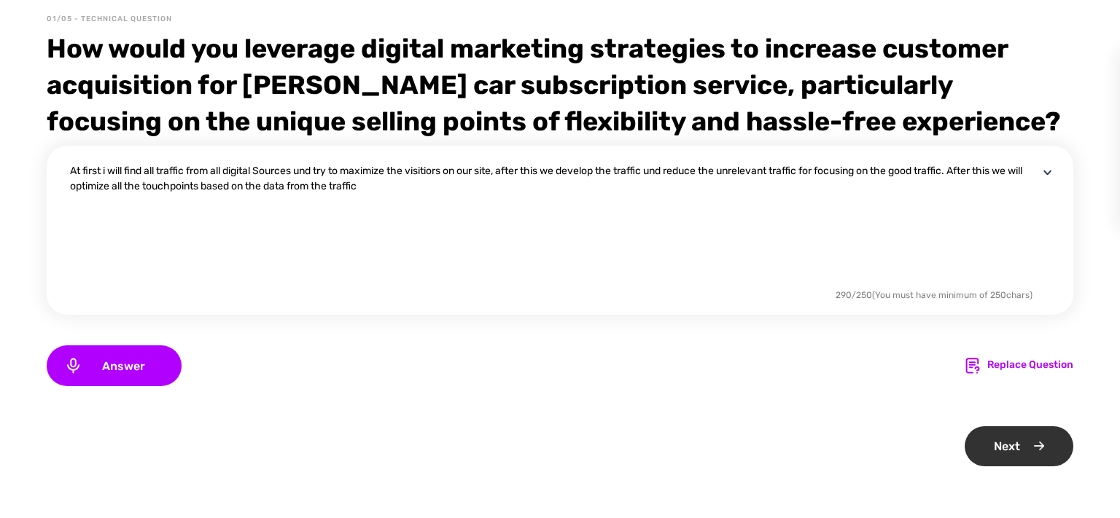
type textarea "At first i will find all traffic from all digital Sources und try to maximize t…"
click at [1000, 458] on div "Next" at bounding box center [1018, 446] width 109 height 40
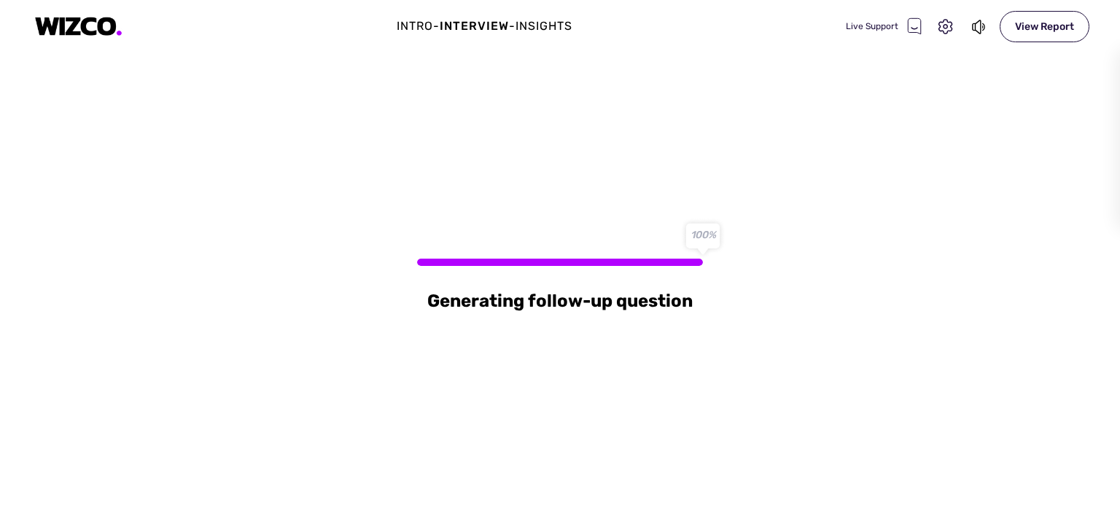
scroll to position [0, 0]
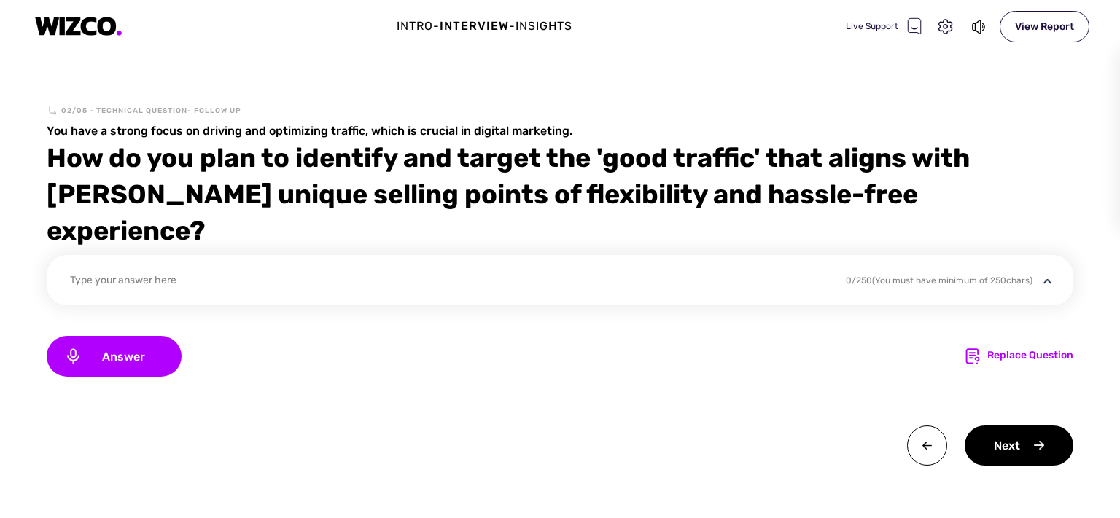
click at [617, 273] on div "Type your answer here" at bounding box center [448, 283] width 757 height 20
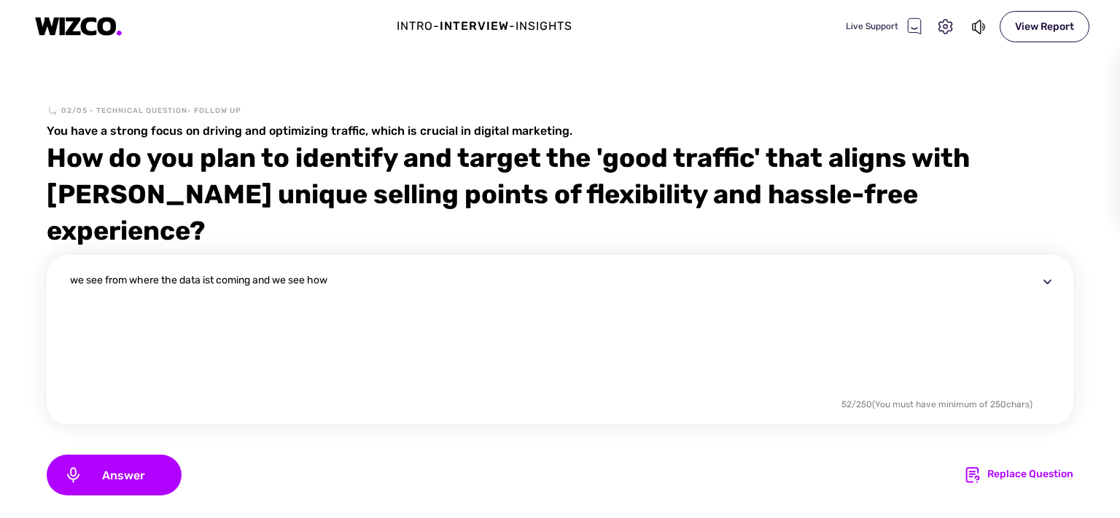
drag, startPoint x: 340, startPoint y: 246, endPoint x: 139, endPoint y: 223, distance: 203.3
click at [139, 273] on textarea "we see from where the data ist coming and we see how" at bounding box center [554, 334] width 968 height 122
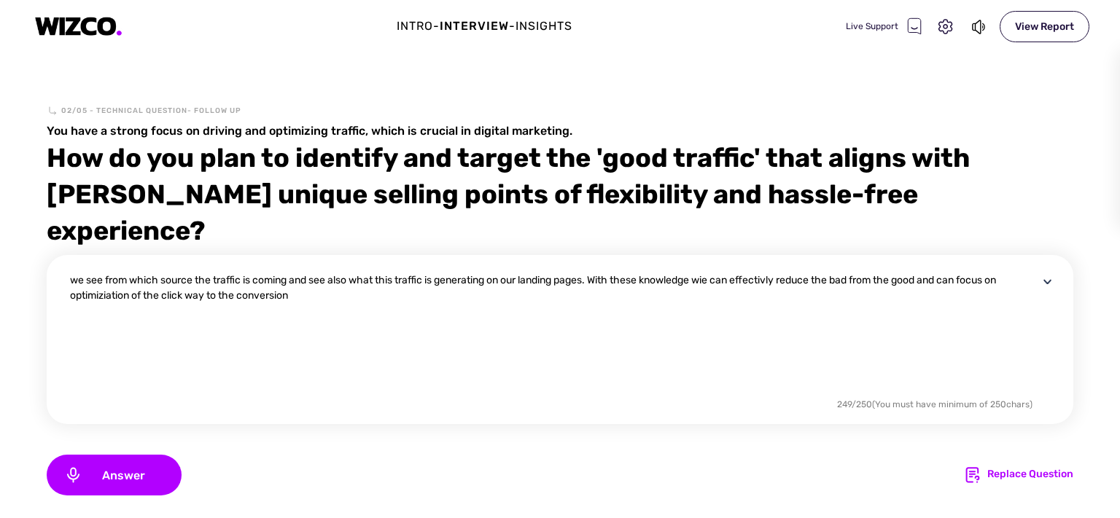
scroll to position [73, 0]
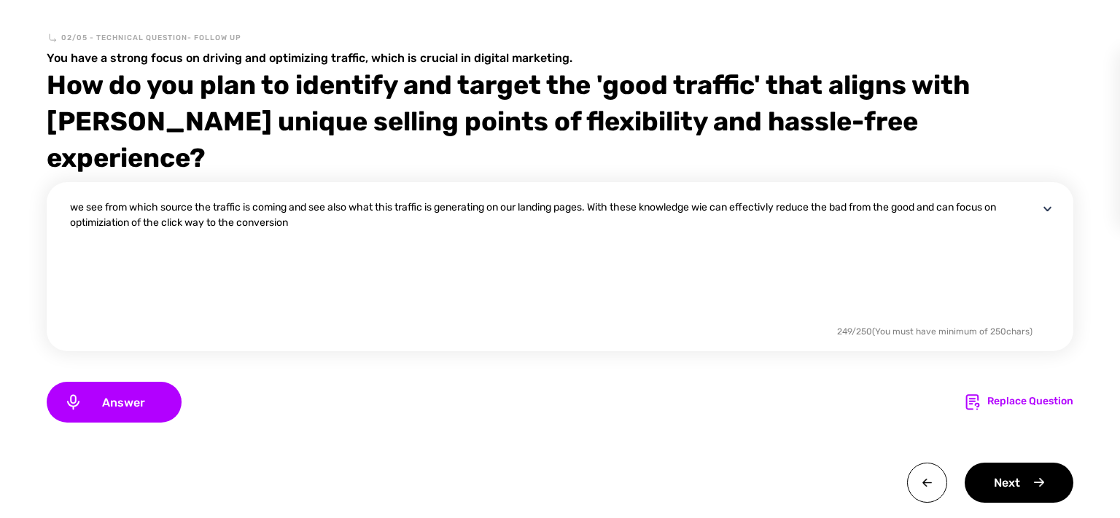
click at [337, 200] on textarea "we see from which source the traffic is coming and see also what this traffic i…" at bounding box center [554, 261] width 968 height 122
type textarea "we see from which source the traffic is coming and see also what this traffic i…"
click at [1009, 463] on div "Next" at bounding box center [1018, 483] width 109 height 40
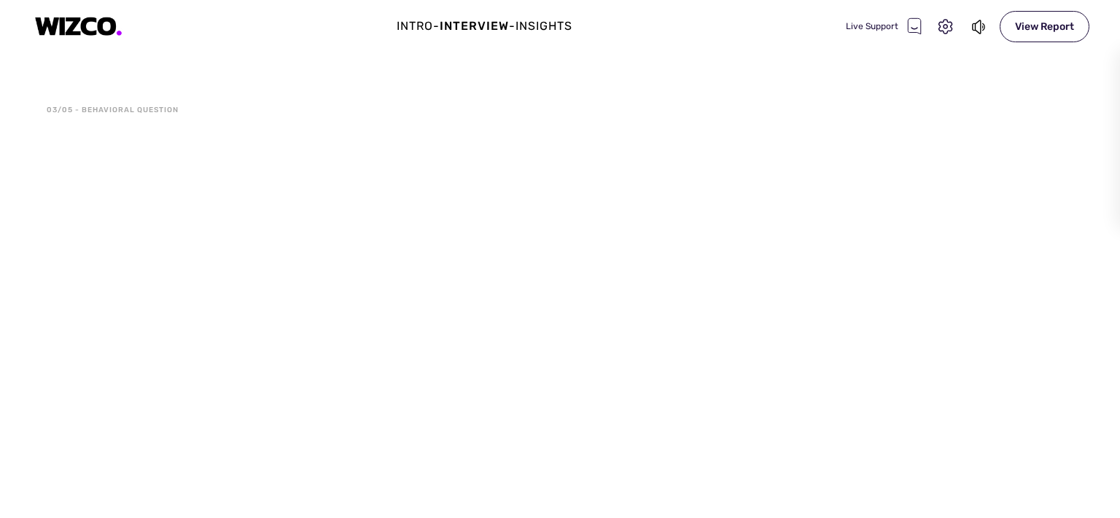
scroll to position [0, 0]
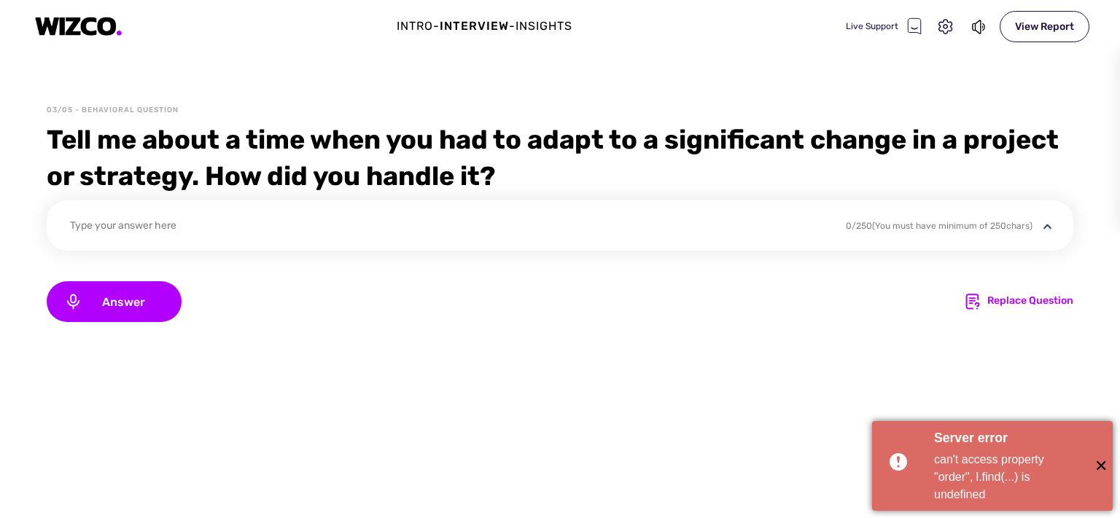
click at [1094, 463] on span "✕" at bounding box center [1100, 466] width 24 height 24
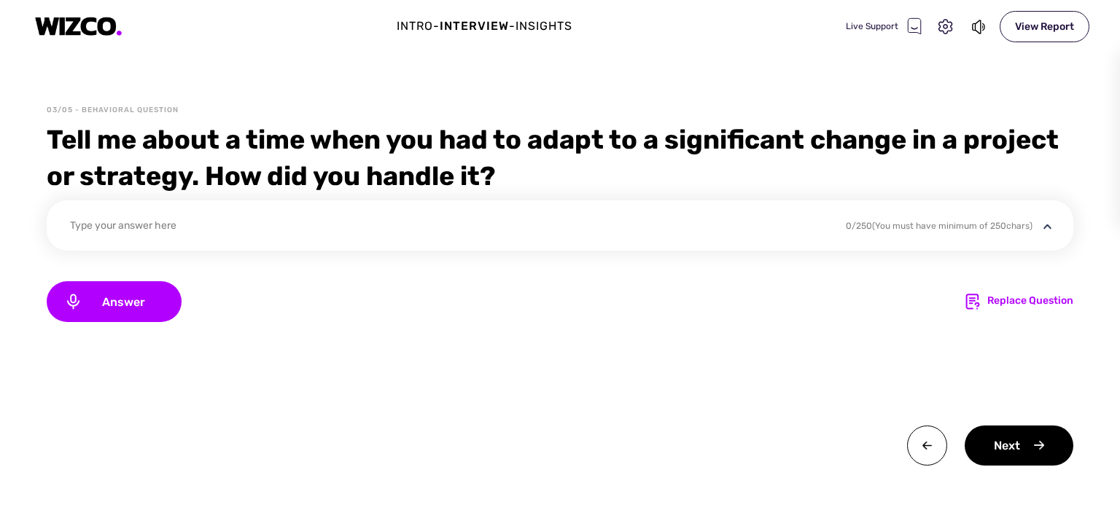
click at [468, 223] on div "Type your answer here" at bounding box center [448, 228] width 757 height 20
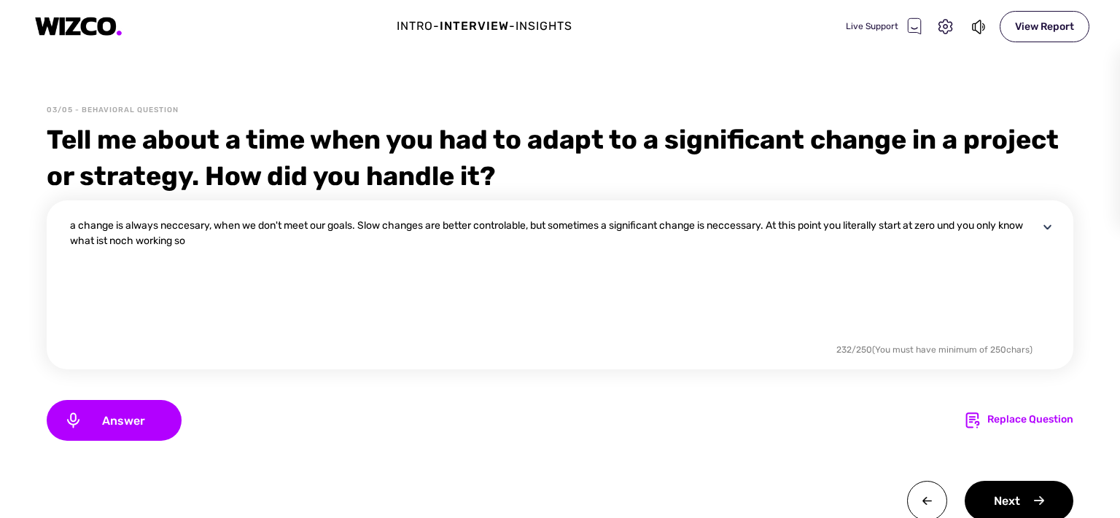
click at [165, 243] on textarea "a change is always neccesary, when we don't meet our goals. Slow changes are be…" at bounding box center [554, 279] width 968 height 122
click at [159, 238] on textarea "a change is always neccesary, when we don't meet our goals. Slow changes are be…" at bounding box center [554, 279] width 968 height 122
click at [219, 241] on textarea "a change is always neccesary, when we don't meet our goals. Slow changes are be…" at bounding box center [554, 279] width 968 height 122
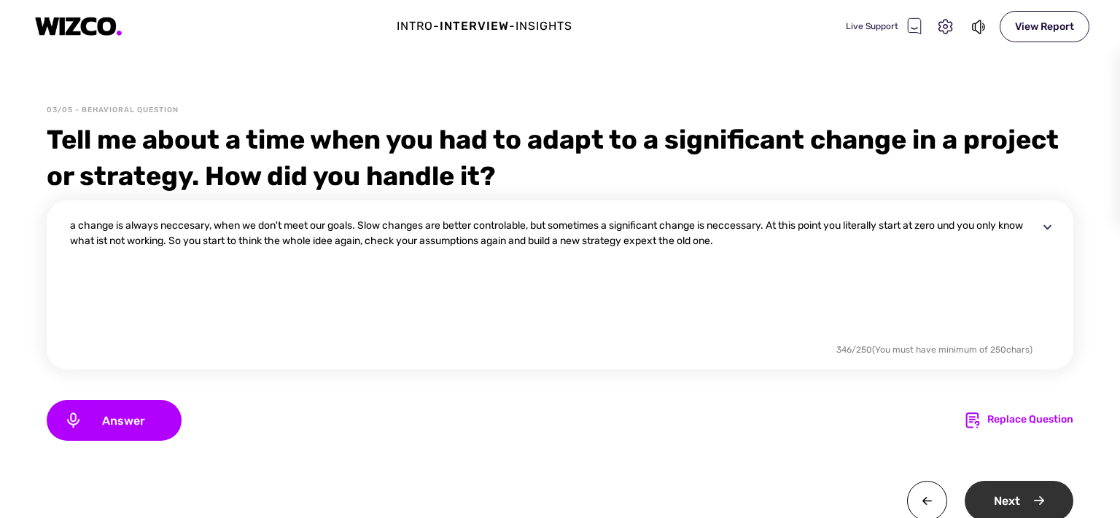
type textarea "a change is always neccesary, when we don't meet our goals. Slow changes are be…"
click at [1019, 506] on div "Next" at bounding box center [1018, 501] width 109 height 40
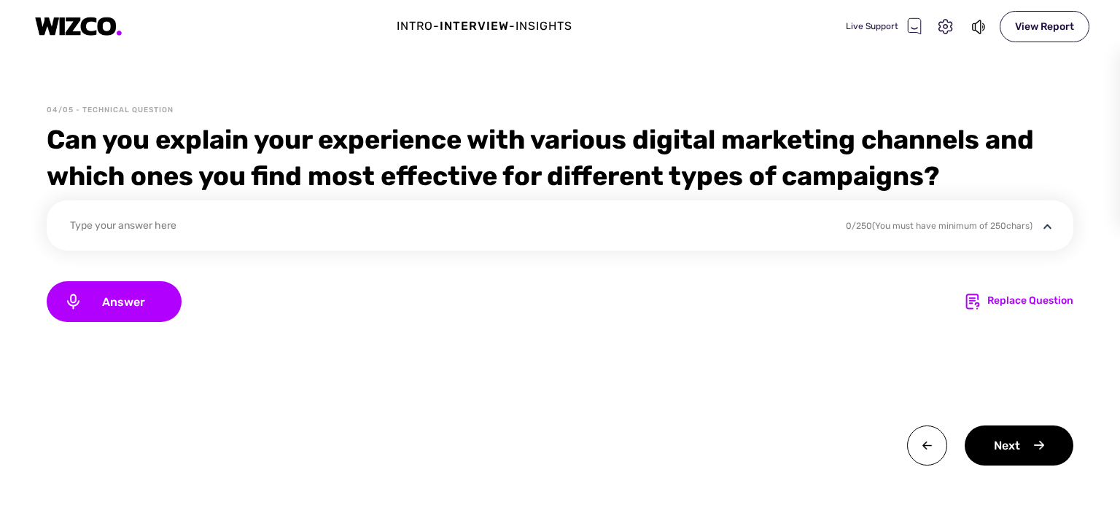
click at [739, 218] on div "Type your answer here" at bounding box center [448, 228] width 757 height 20
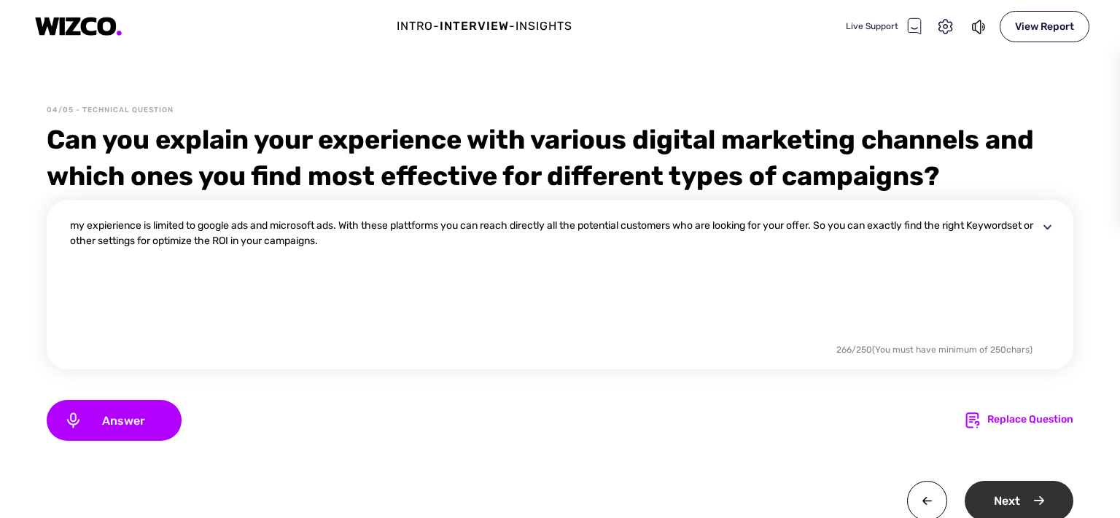
type textarea "my expierience is limited to google ads and microsoft ads. With these plattform…"
click at [1023, 491] on div "Next" at bounding box center [1018, 501] width 109 height 40
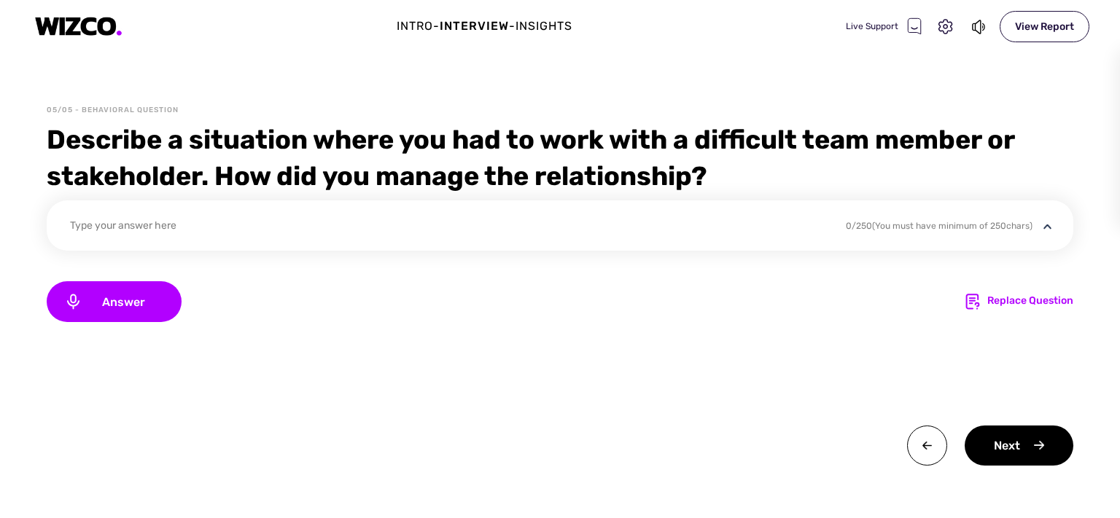
click at [710, 236] on div "Type your answer here" at bounding box center [448, 228] width 757 height 20
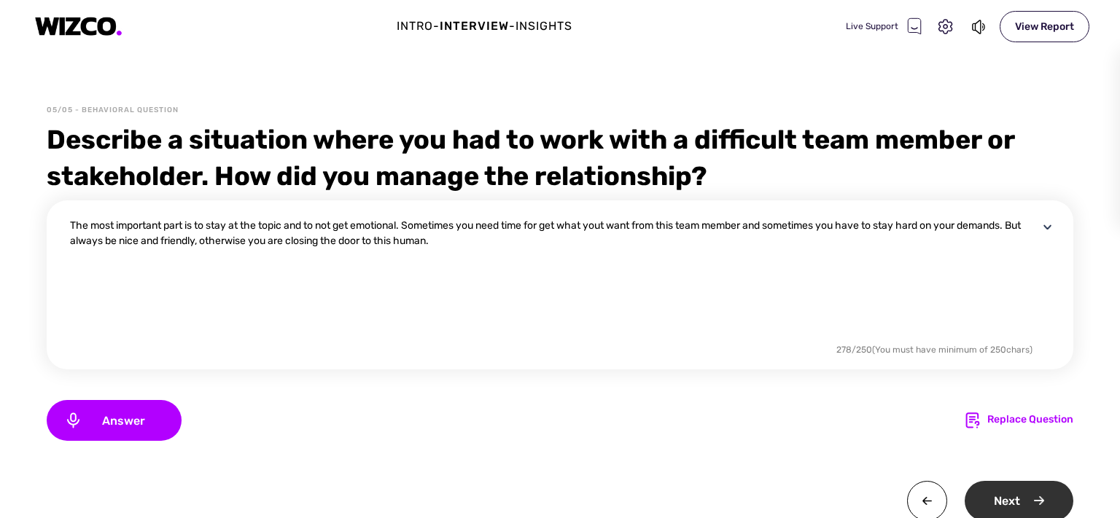
type textarea "The most important part is to stay at the topic and to not get emotional. Somet…"
click at [1002, 488] on div "Next" at bounding box center [1018, 501] width 109 height 40
